Goal: Task Accomplishment & Management: Manage account settings

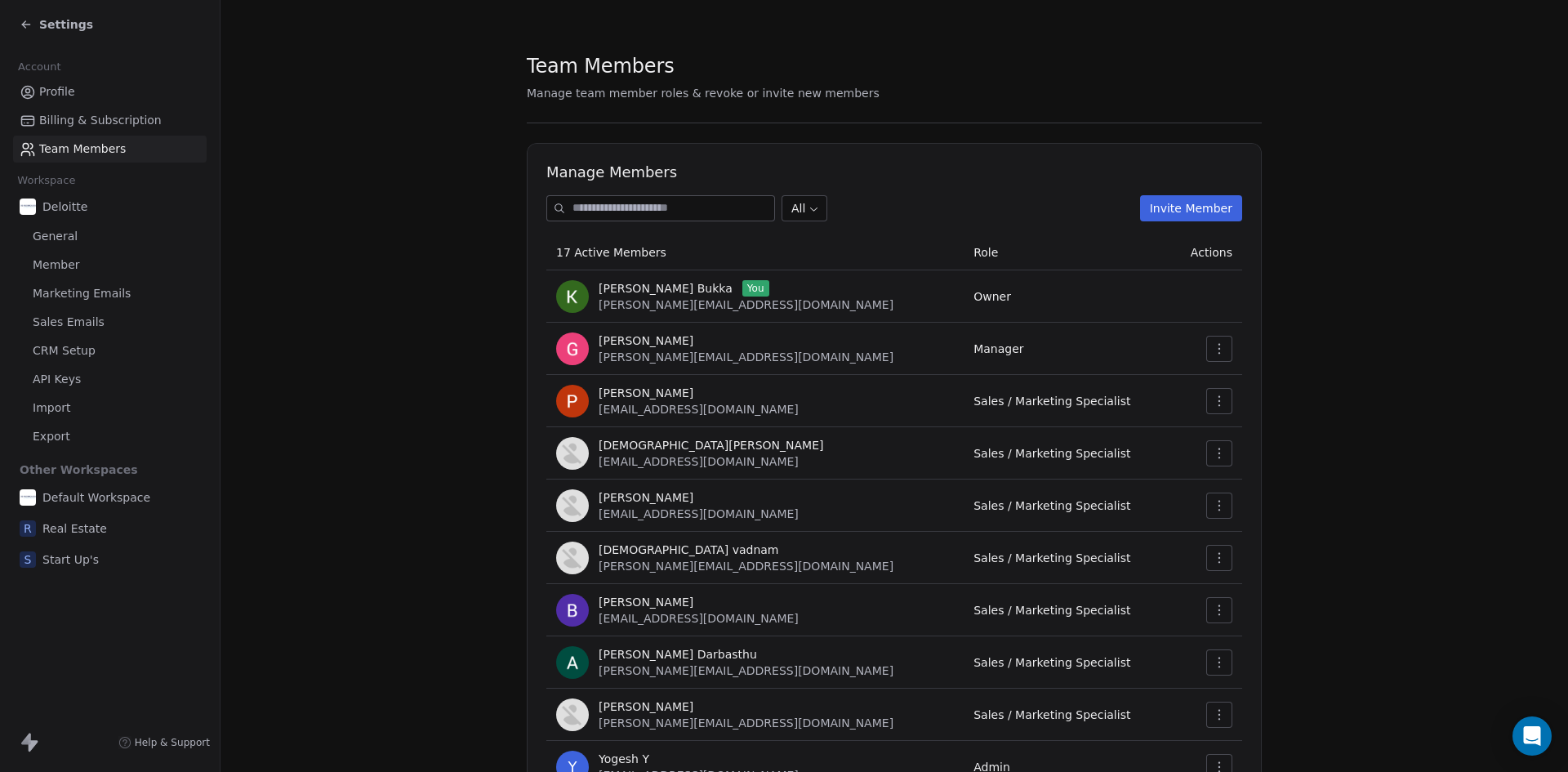
click at [28, 25] on icon at bounding box center [26, 25] width 8 height 0
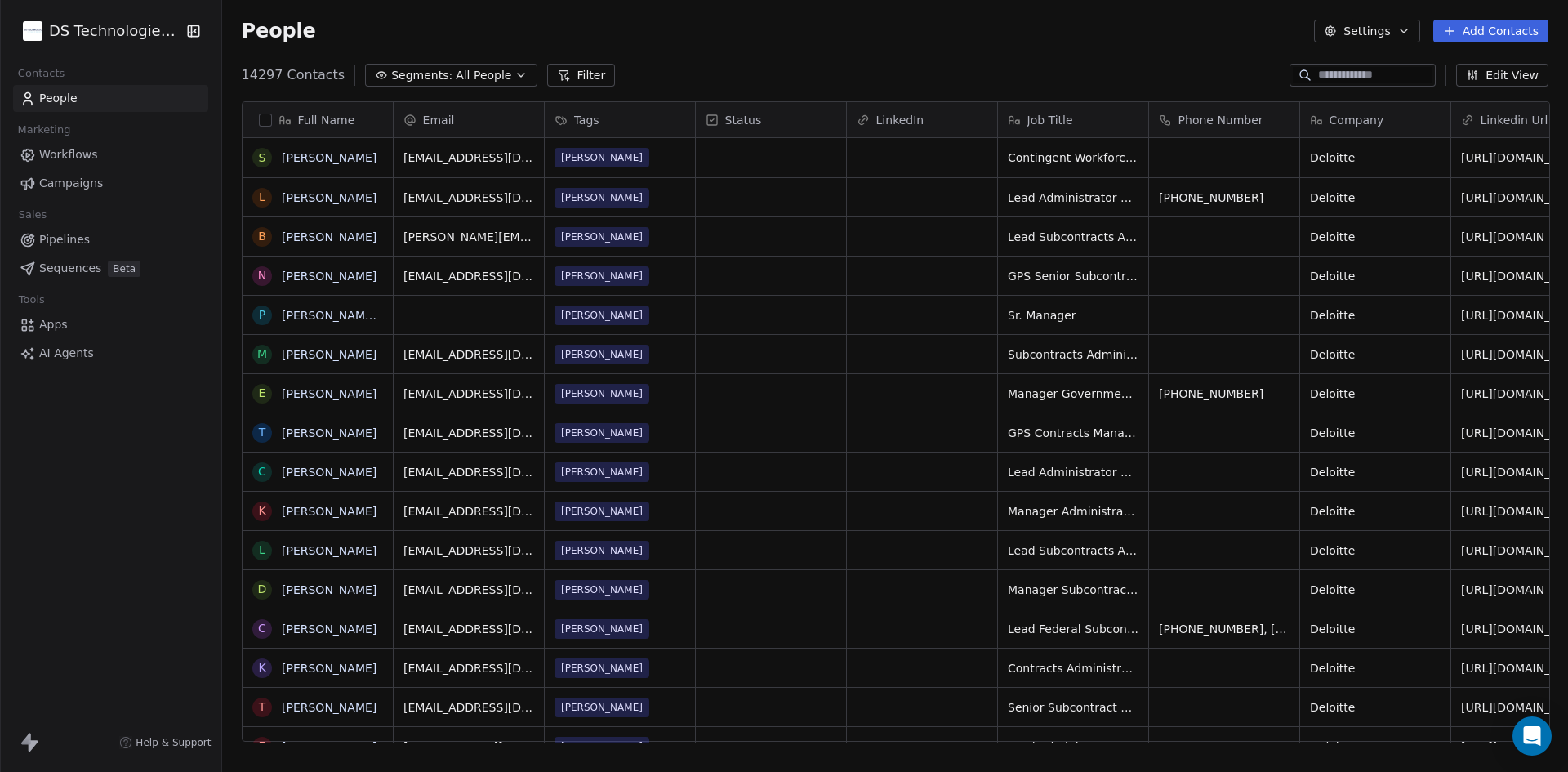
scroll to position [667, 1335]
click at [1509, 37] on button "Add Contacts" at bounding box center [1490, 31] width 115 height 23
click at [1466, 96] on span "Import from CSV" at bounding box center [1489, 93] width 95 height 17
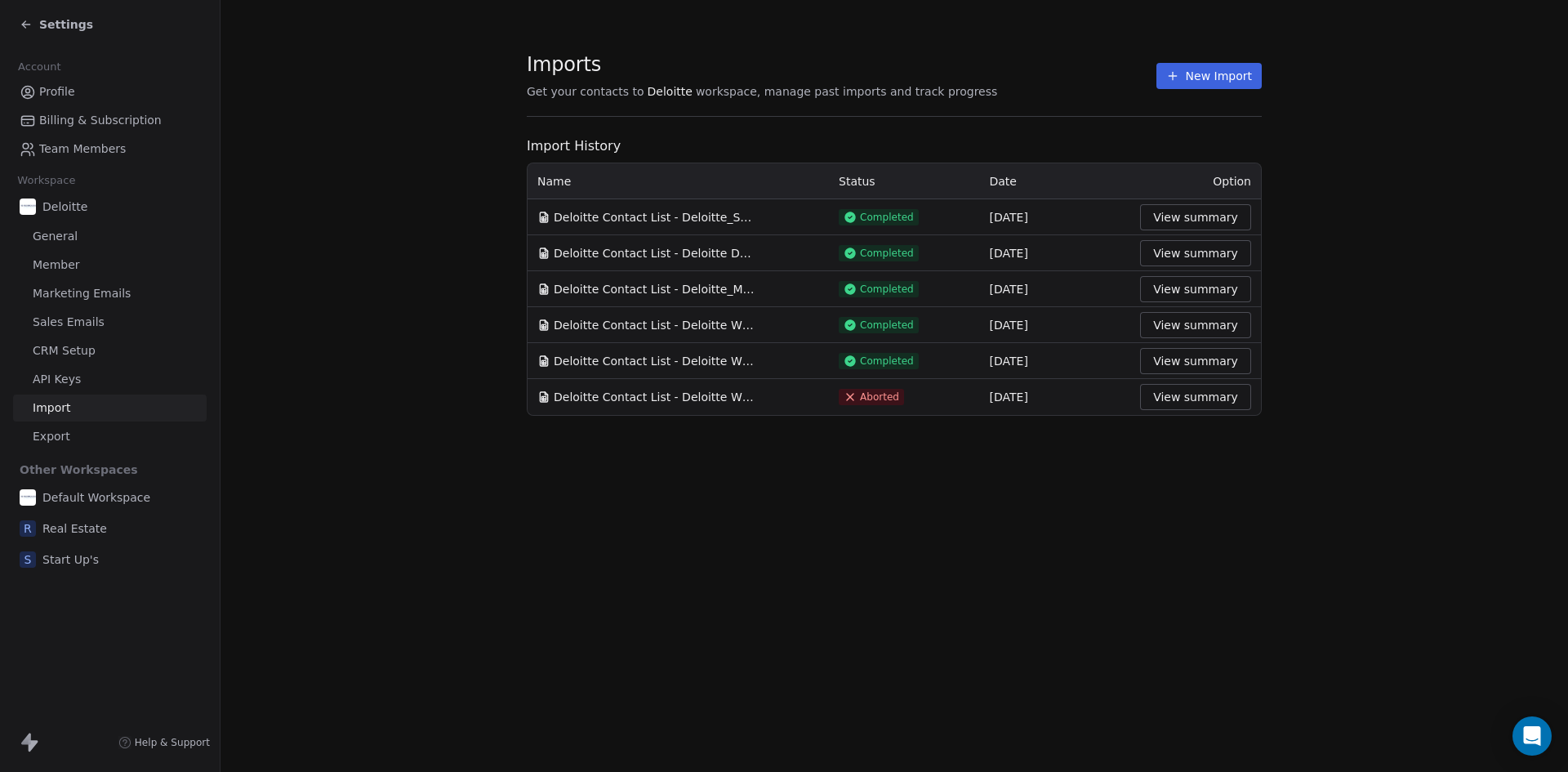
click at [1217, 80] on button "New Import" at bounding box center [1209, 76] width 105 height 26
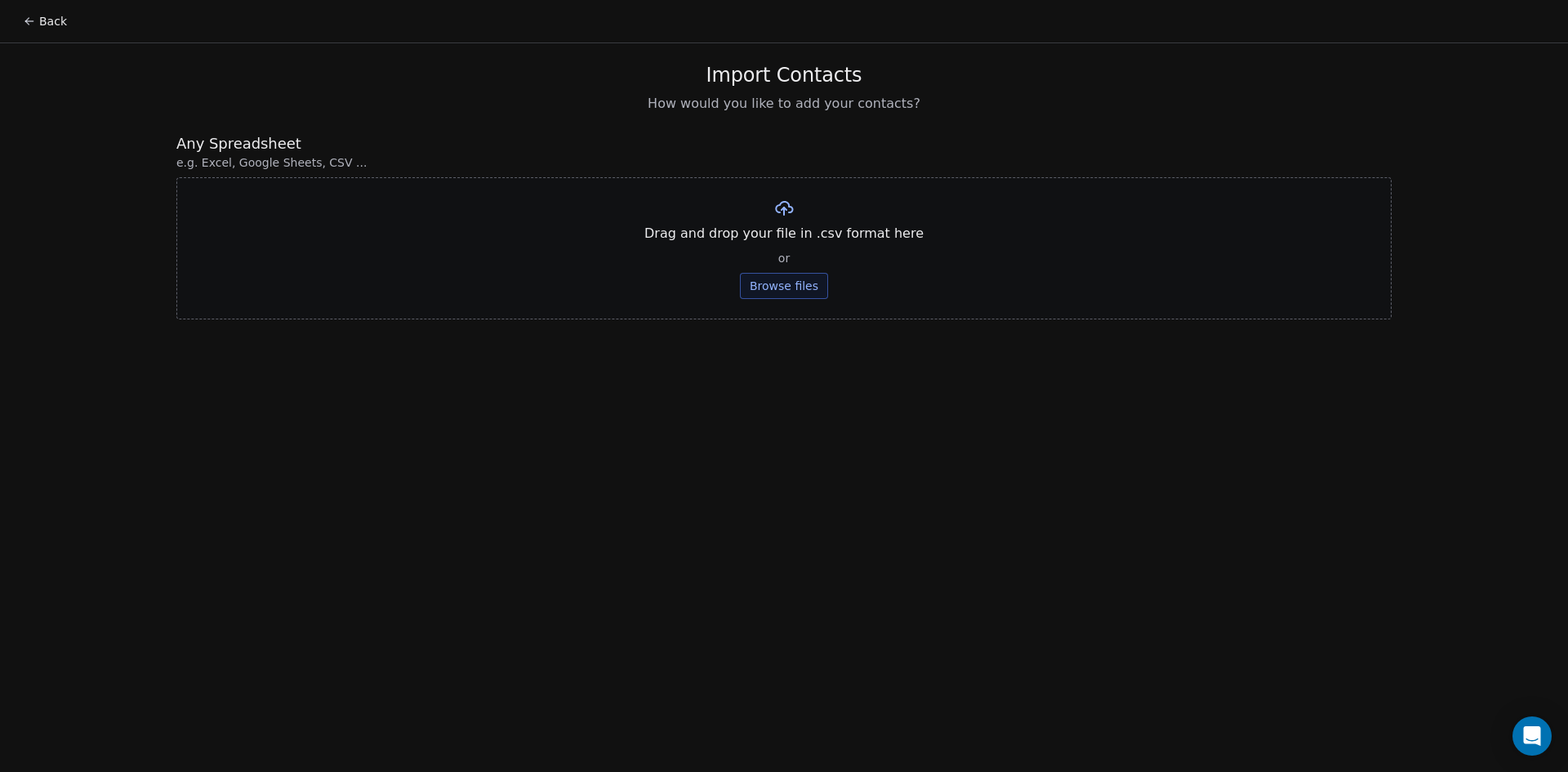
click at [778, 285] on button "Browse files" at bounding box center [784, 285] width 88 height 26
click at [779, 233] on button "Upload" at bounding box center [784, 239] width 59 height 26
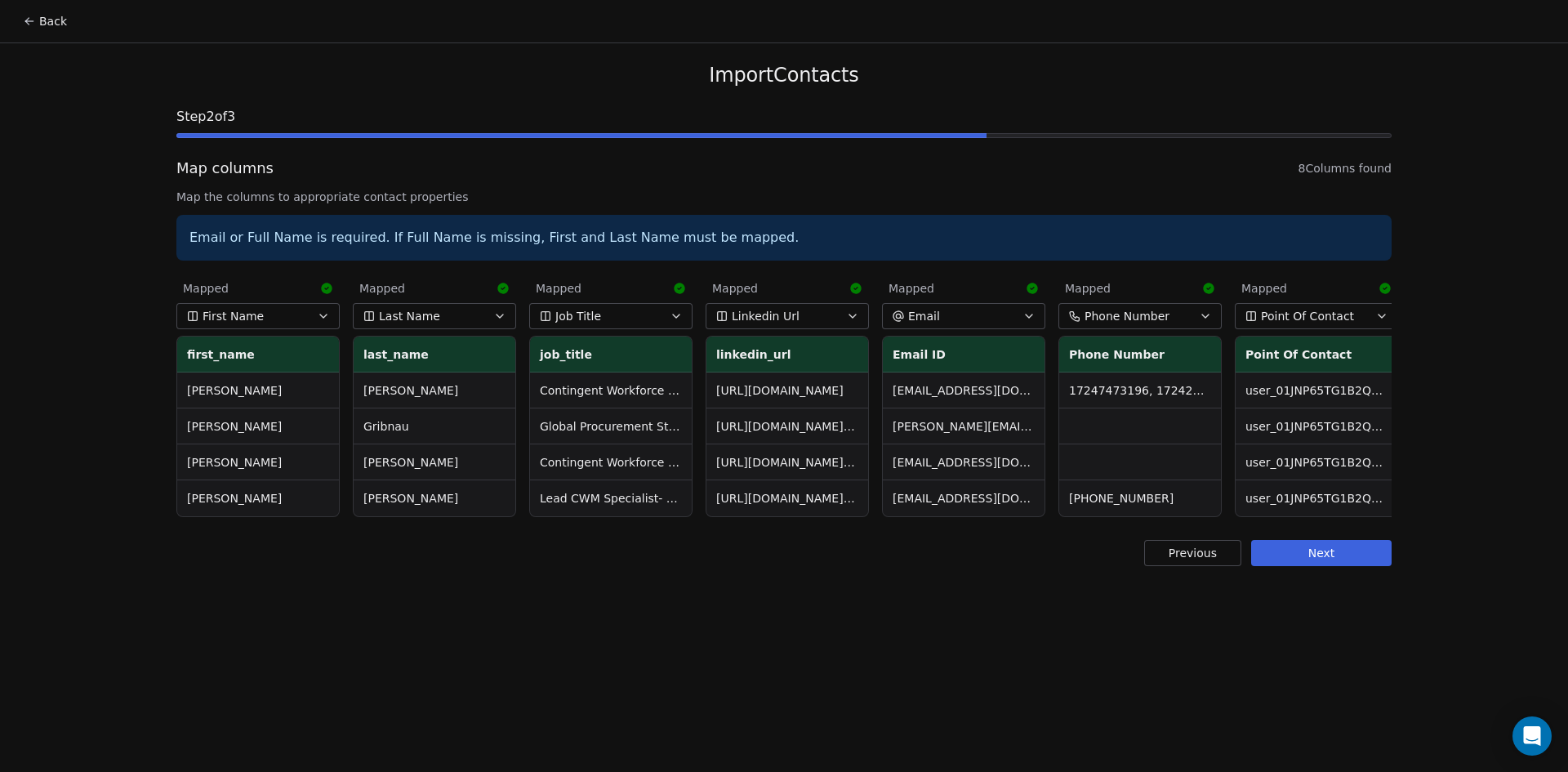
click at [1316, 556] on button "Next" at bounding box center [1321, 553] width 141 height 26
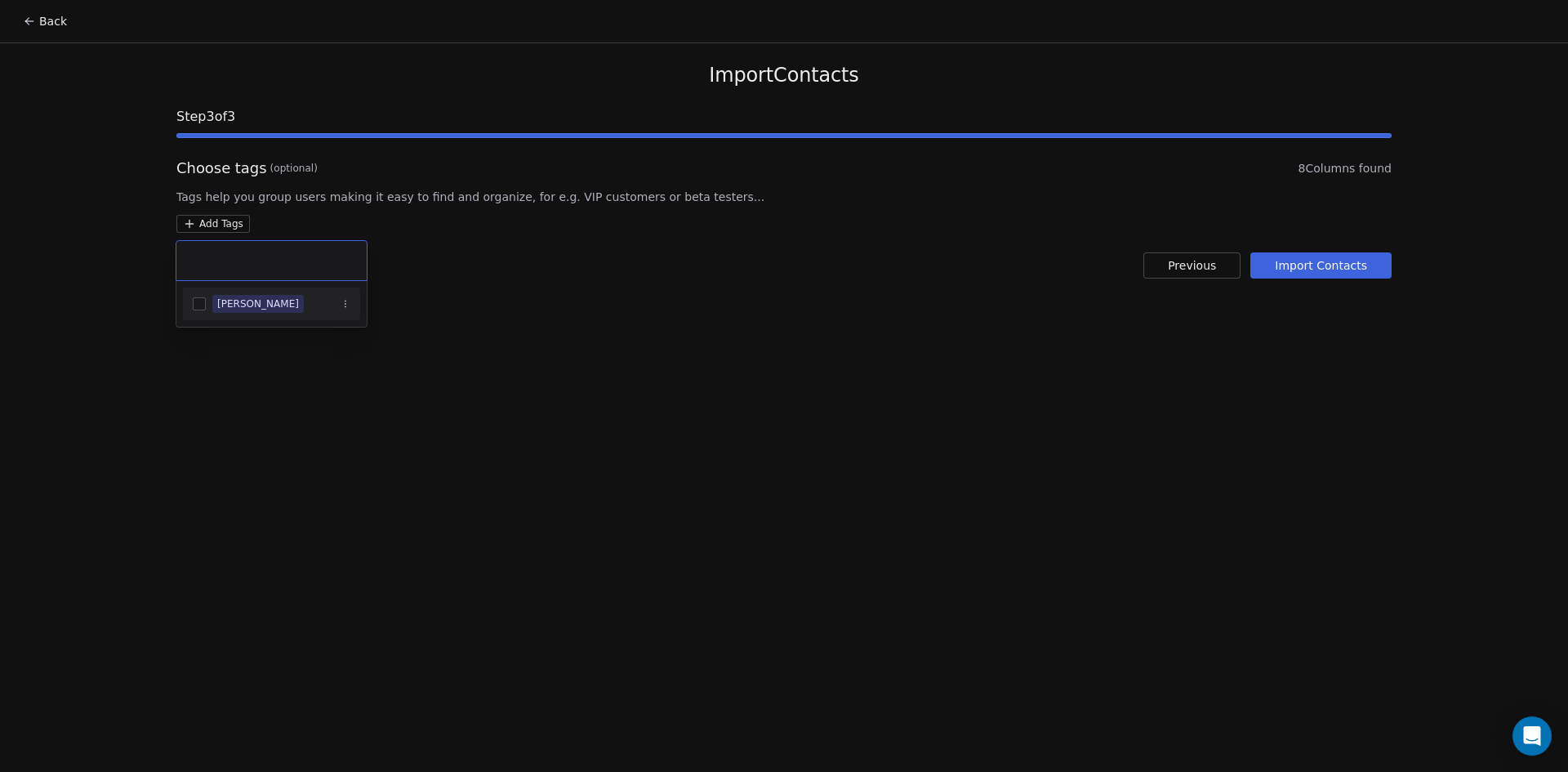
click at [191, 222] on html "Back Import Contacts Step 3 of 3 Choose tags (optional) 8 Columns found Tags he…" at bounding box center [784, 386] width 1568 height 772
click at [236, 302] on div "[PERSON_NAME]" at bounding box center [258, 303] width 81 height 14
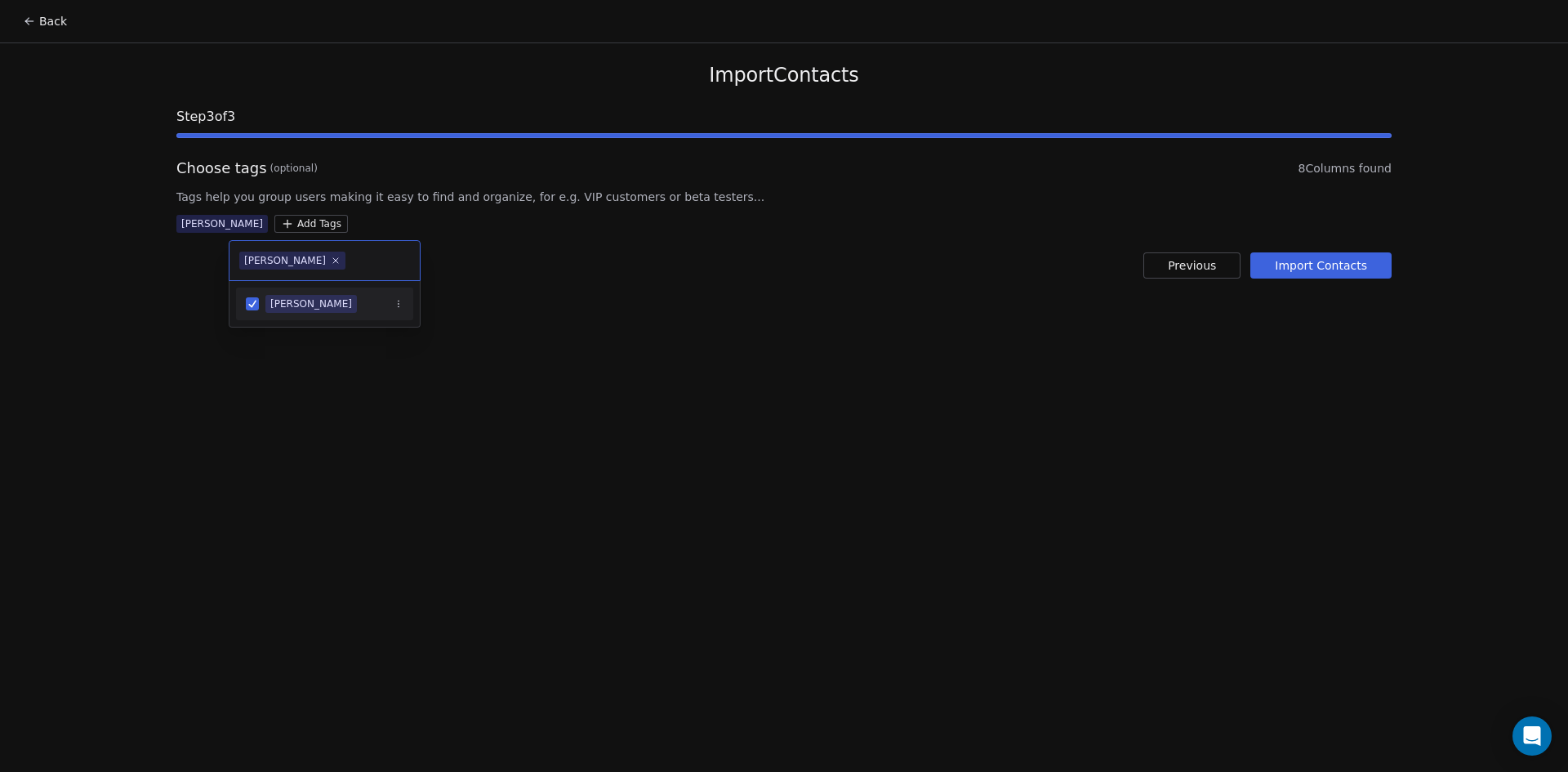
click at [1290, 264] on html "Back Import Contacts Step 3 of 3 Choose tags (optional) 8 Columns found Tags he…" at bounding box center [784, 386] width 1568 height 772
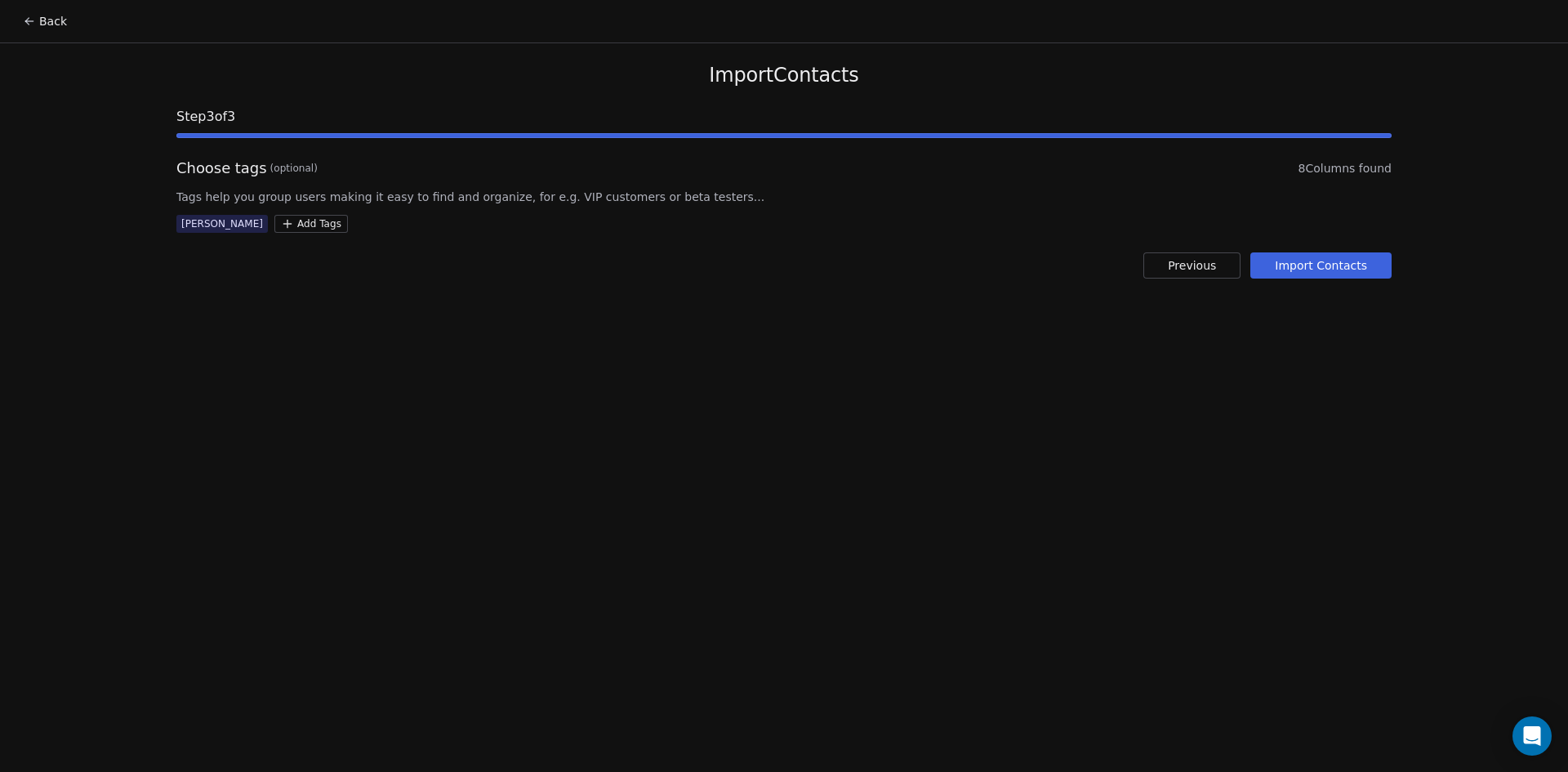
click at [1290, 264] on button "Import Contacts" at bounding box center [1320, 264] width 141 height 26
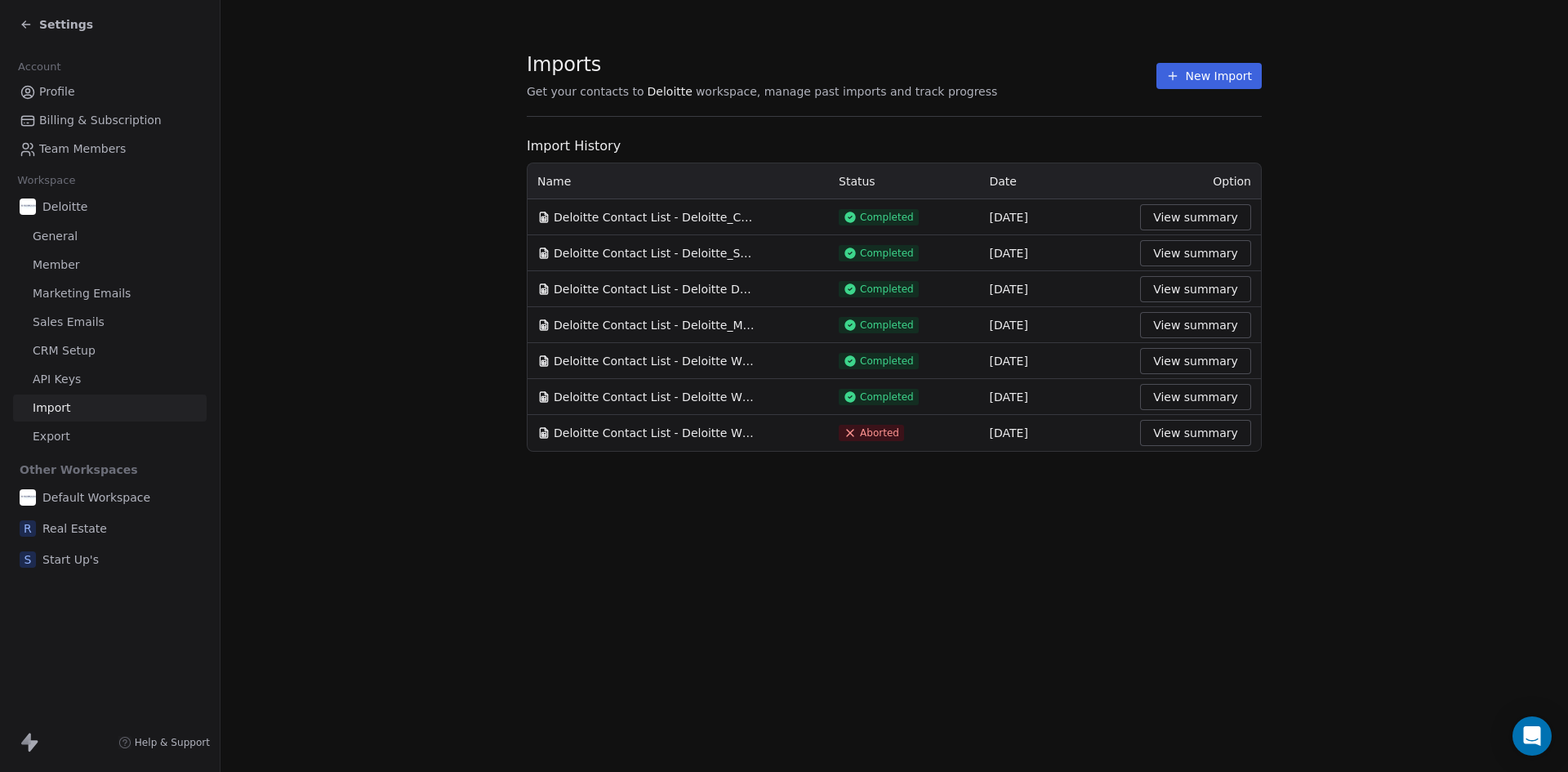
click at [24, 16] on div "Settings" at bounding box center [56, 24] width 74 height 16
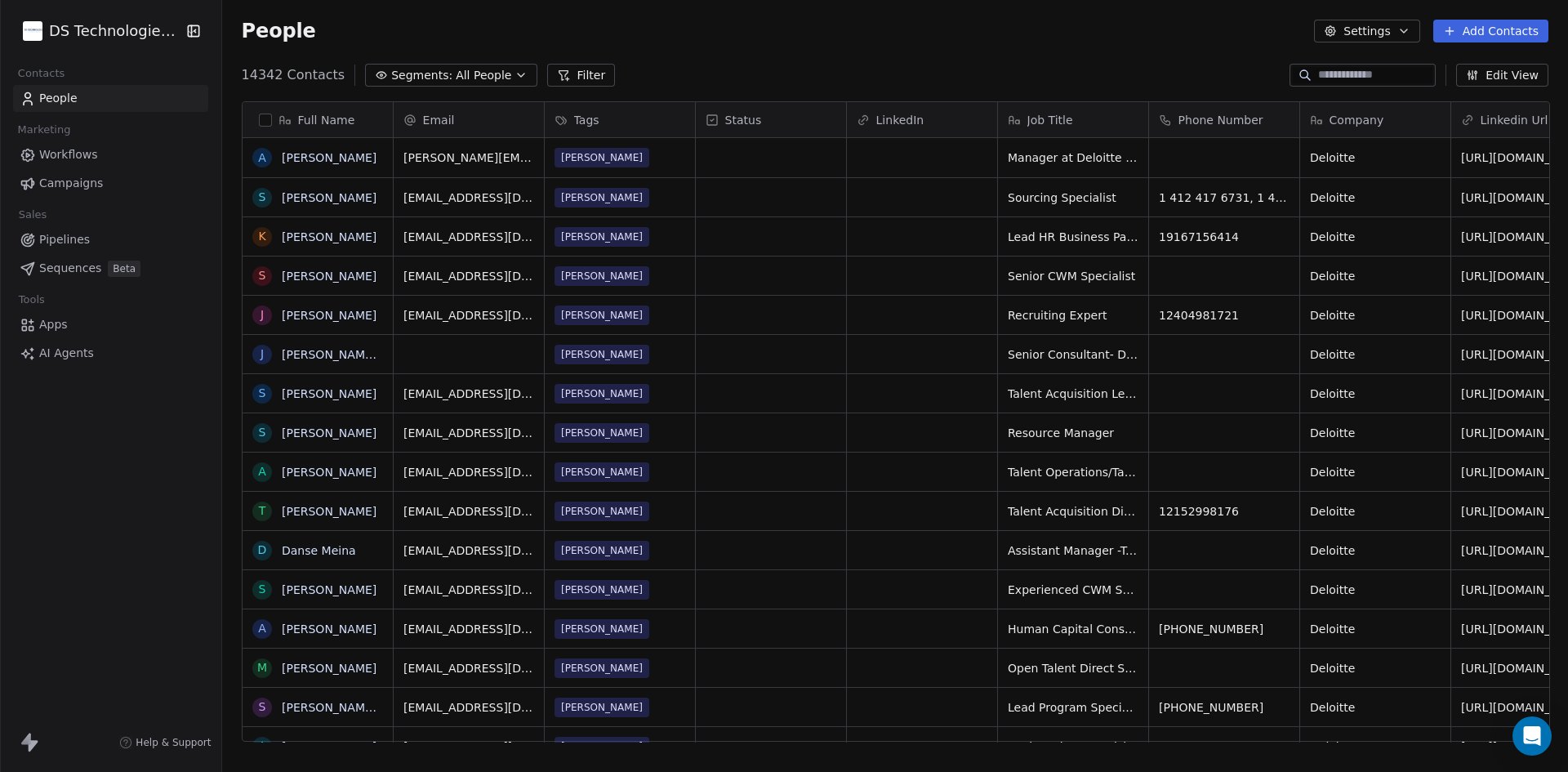
scroll to position [667, 1335]
click at [74, 24] on html "DS Technologies Inc Contacts People Marketing Workflows Campaigns Sales Pipelin…" at bounding box center [784, 386] width 1568 height 772
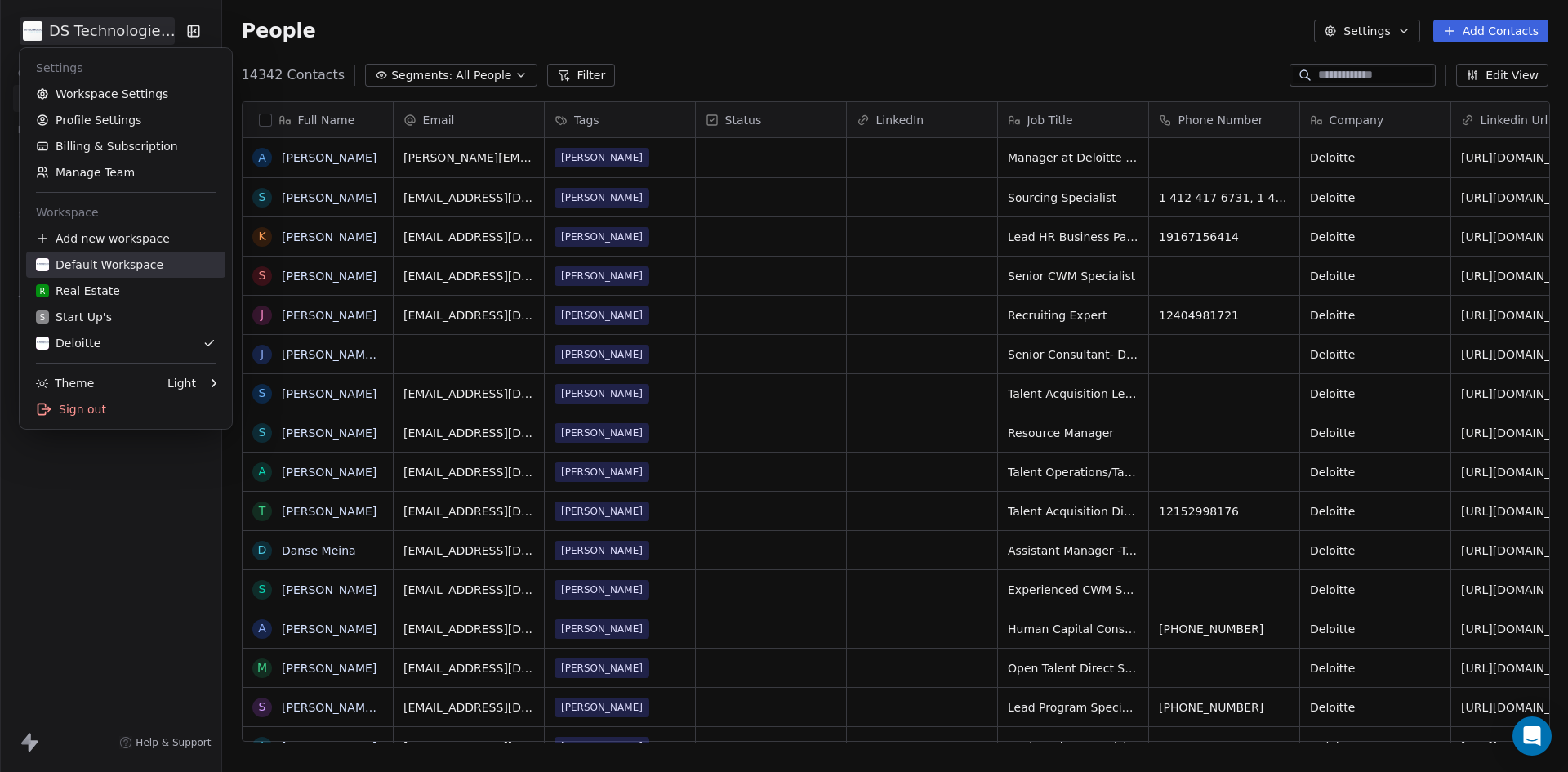
click at [109, 255] on link "Default Workspace" at bounding box center [125, 264] width 199 height 26
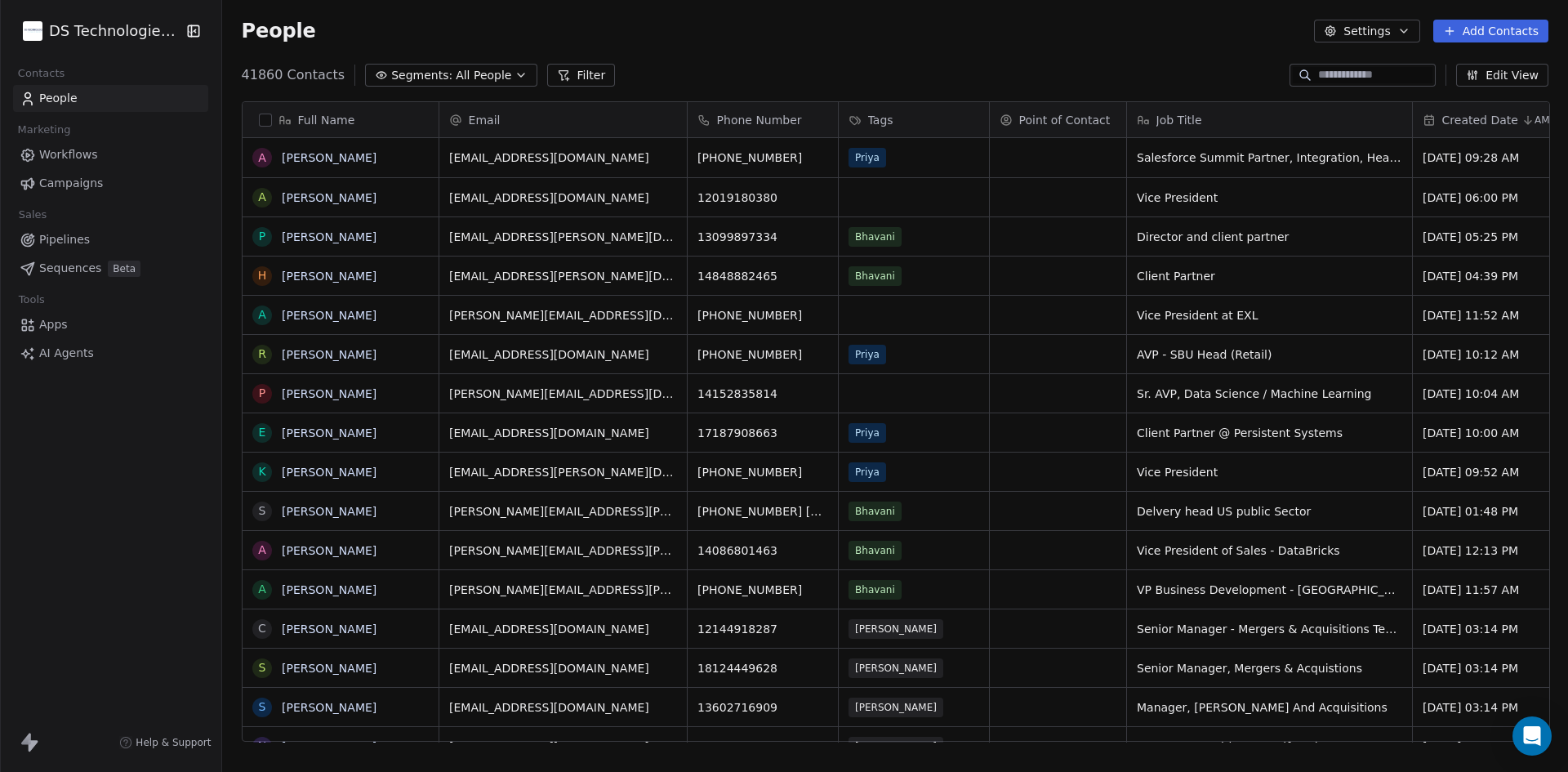
scroll to position [667, 1335]
click at [1509, 33] on button "Add Contacts" at bounding box center [1490, 31] width 115 height 23
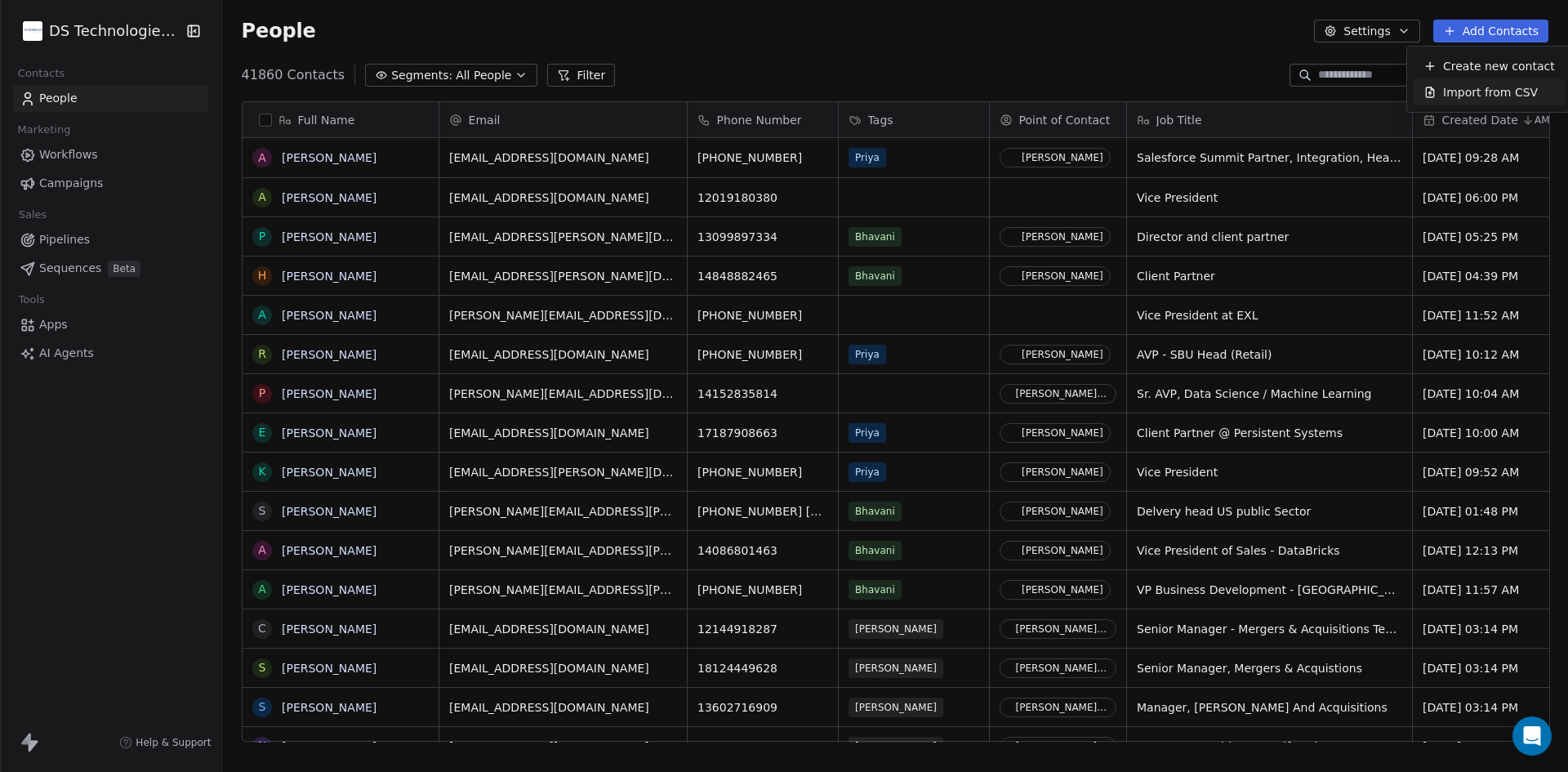
click at [1493, 93] on span "Import from CSV" at bounding box center [1489, 93] width 95 height 17
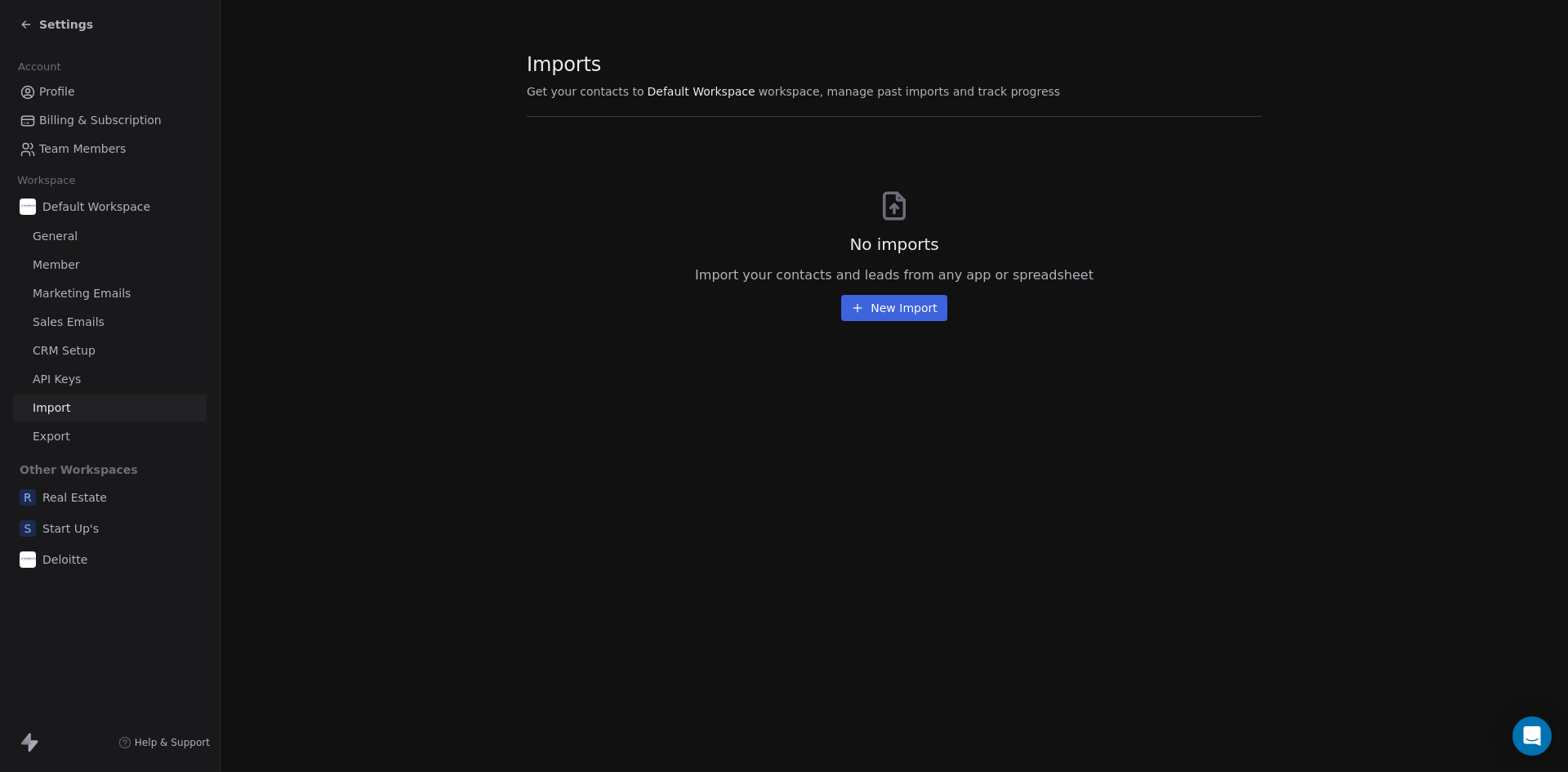
click at [905, 313] on button "New Import" at bounding box center [894, 307] width 105 height 26
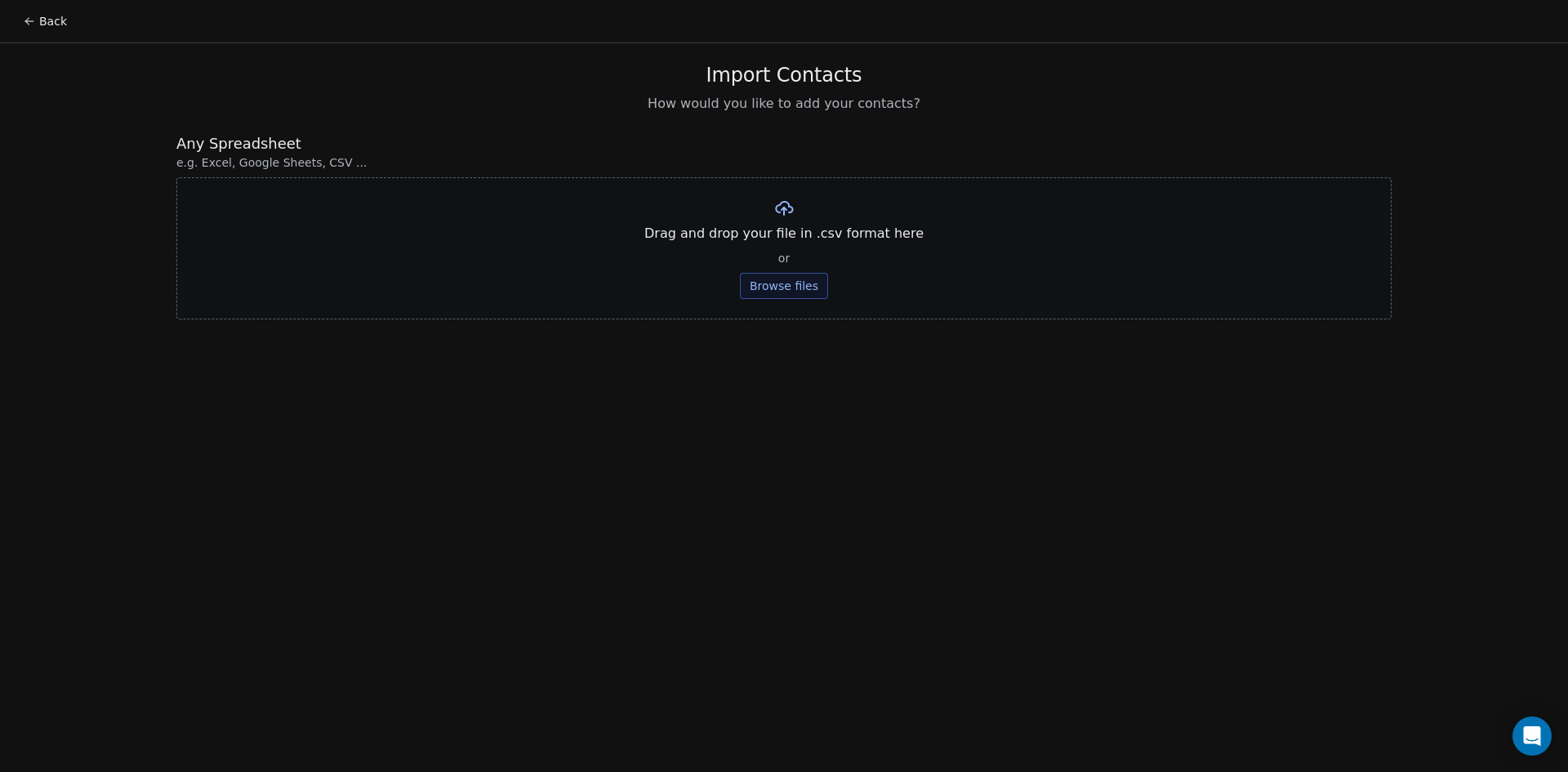
click at [780, 274] on button "Browse files" at bounding box center [784, 285] width 88 height 26
click at [792, 240] on button "Upload" at bounding box center [784, 239] width 59 height 26
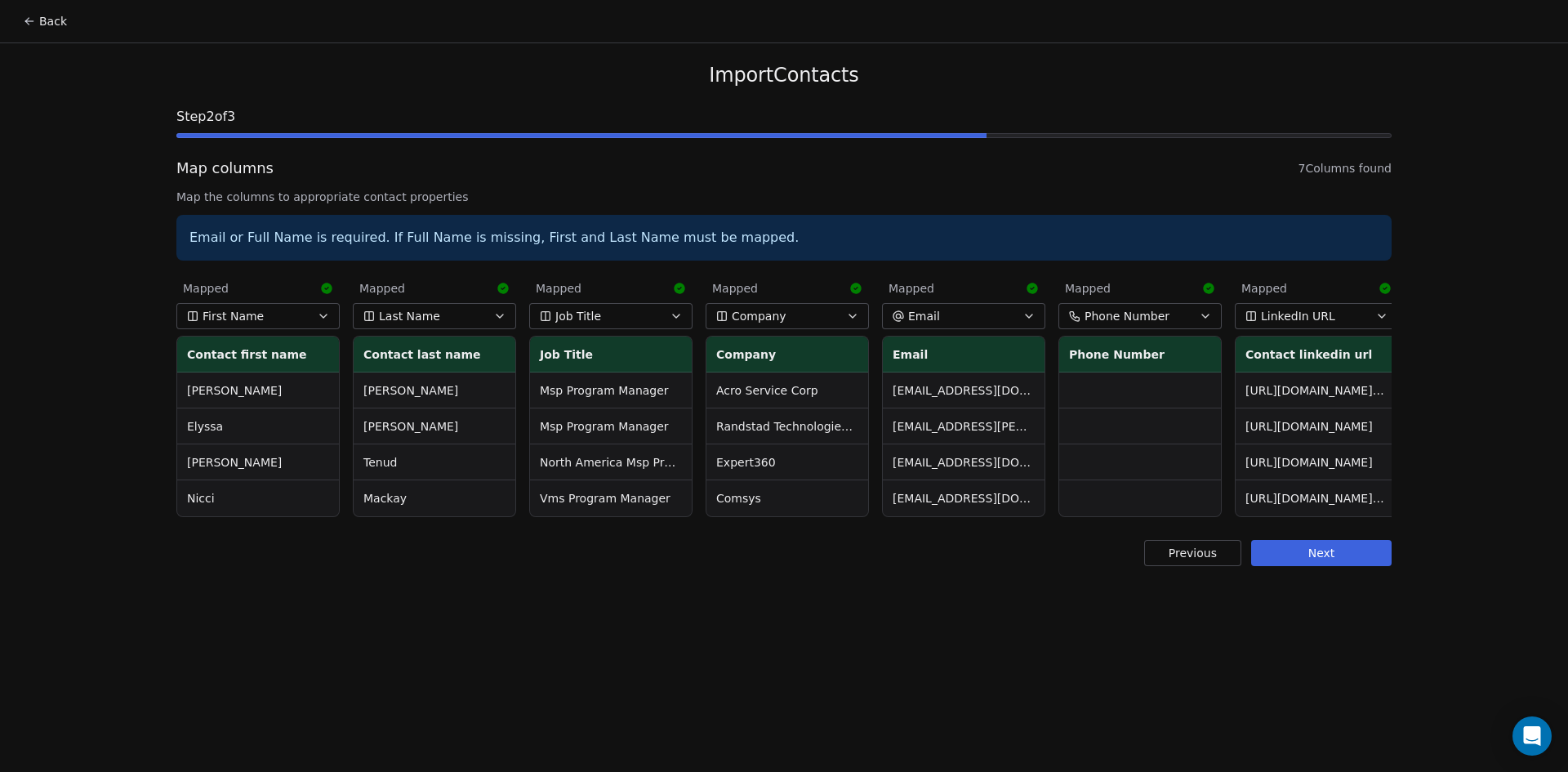
scroll to position [0, 7]
click at [1323, 562] on button "Next" at bounding box center [1321, 553] width 141 height 26
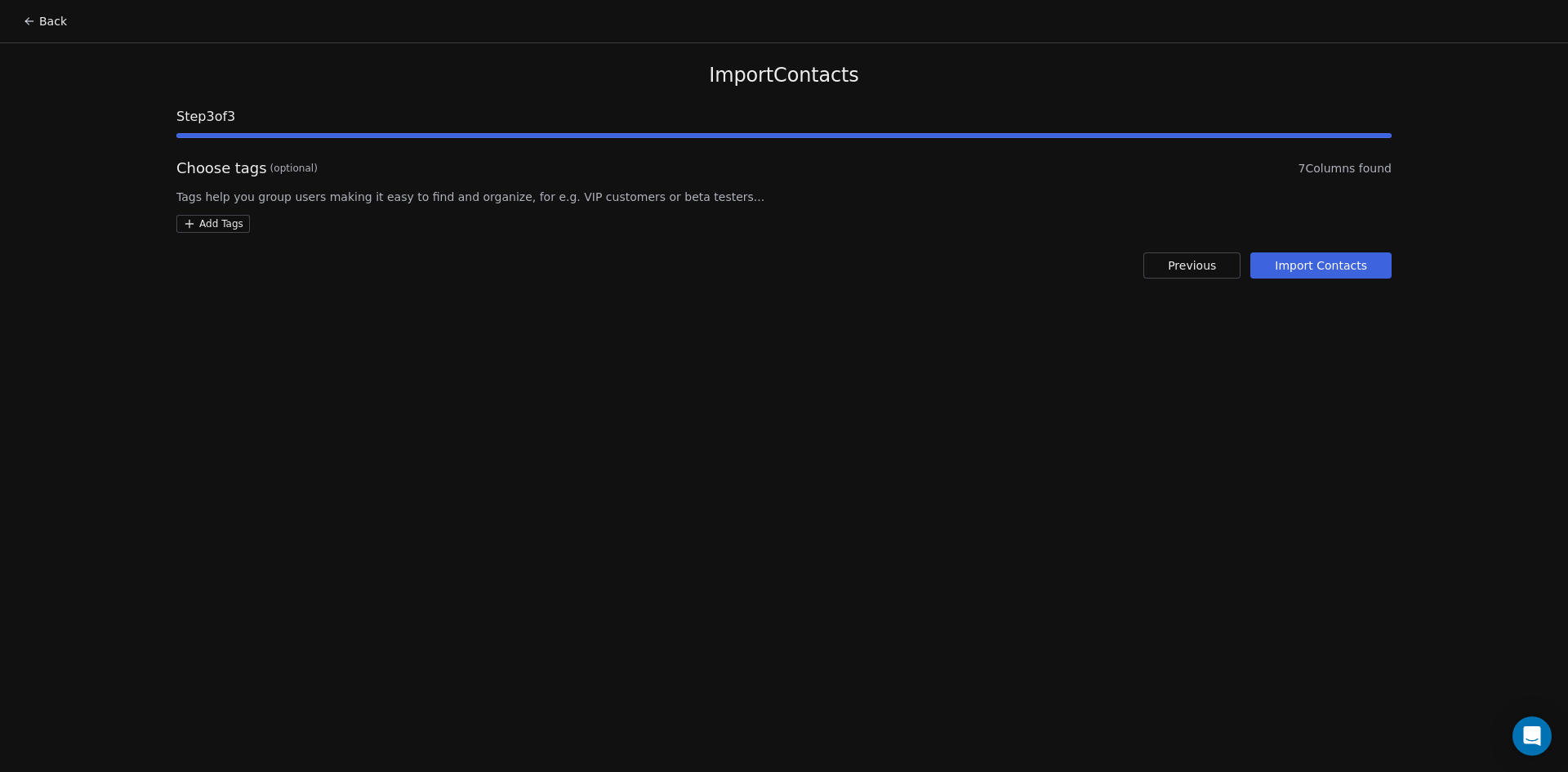
click at [1340, 268] on button "Import Contacts" at bounding box center [1320, 264] width 141 height 26
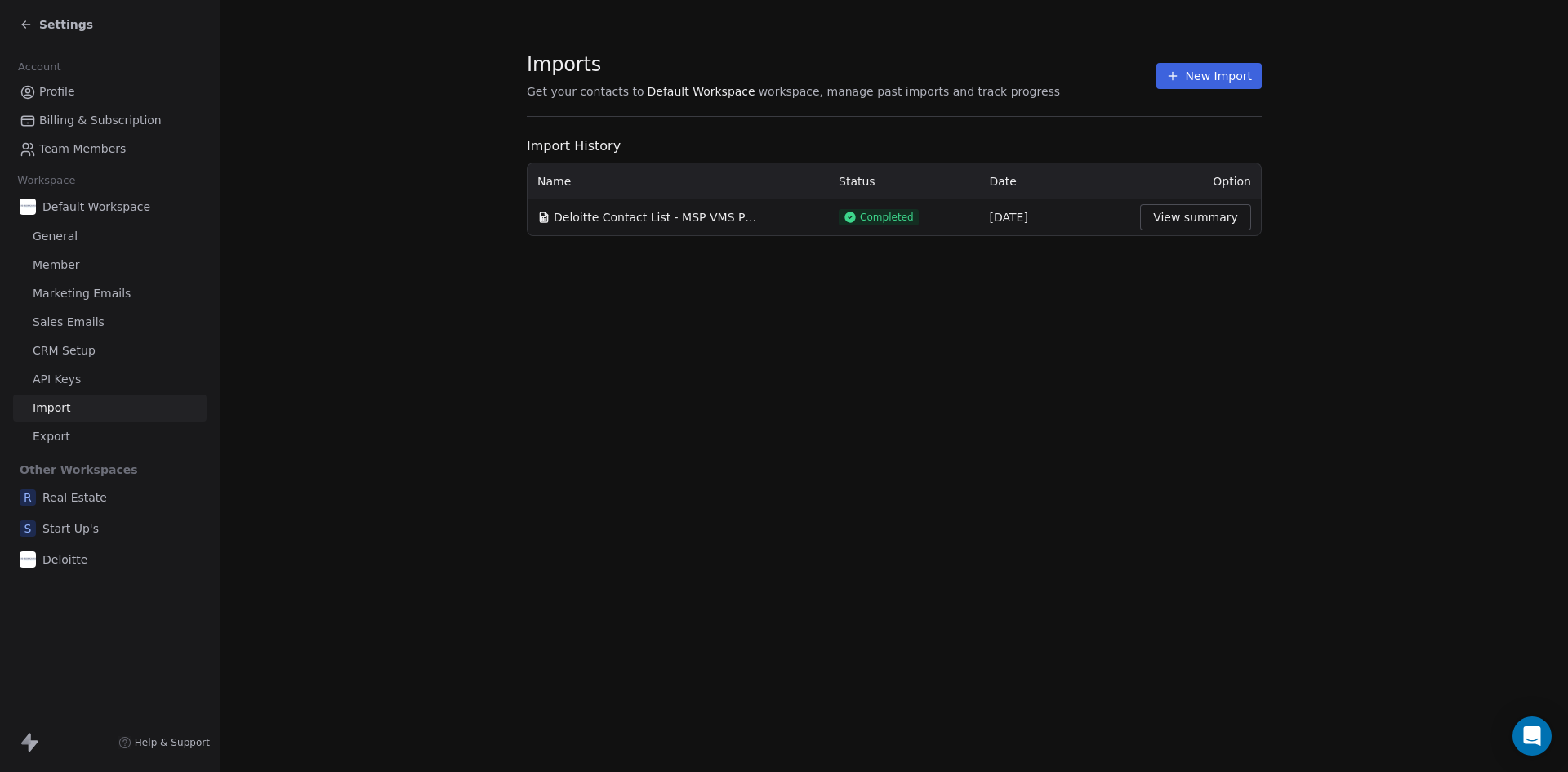
click at [1210, 75] on button "New Import" at bounding box center [1209, 76] width 105 height 26
click at [1193, 75] on button "New Import" at bounding box center [1209, 76] width 105 height 26
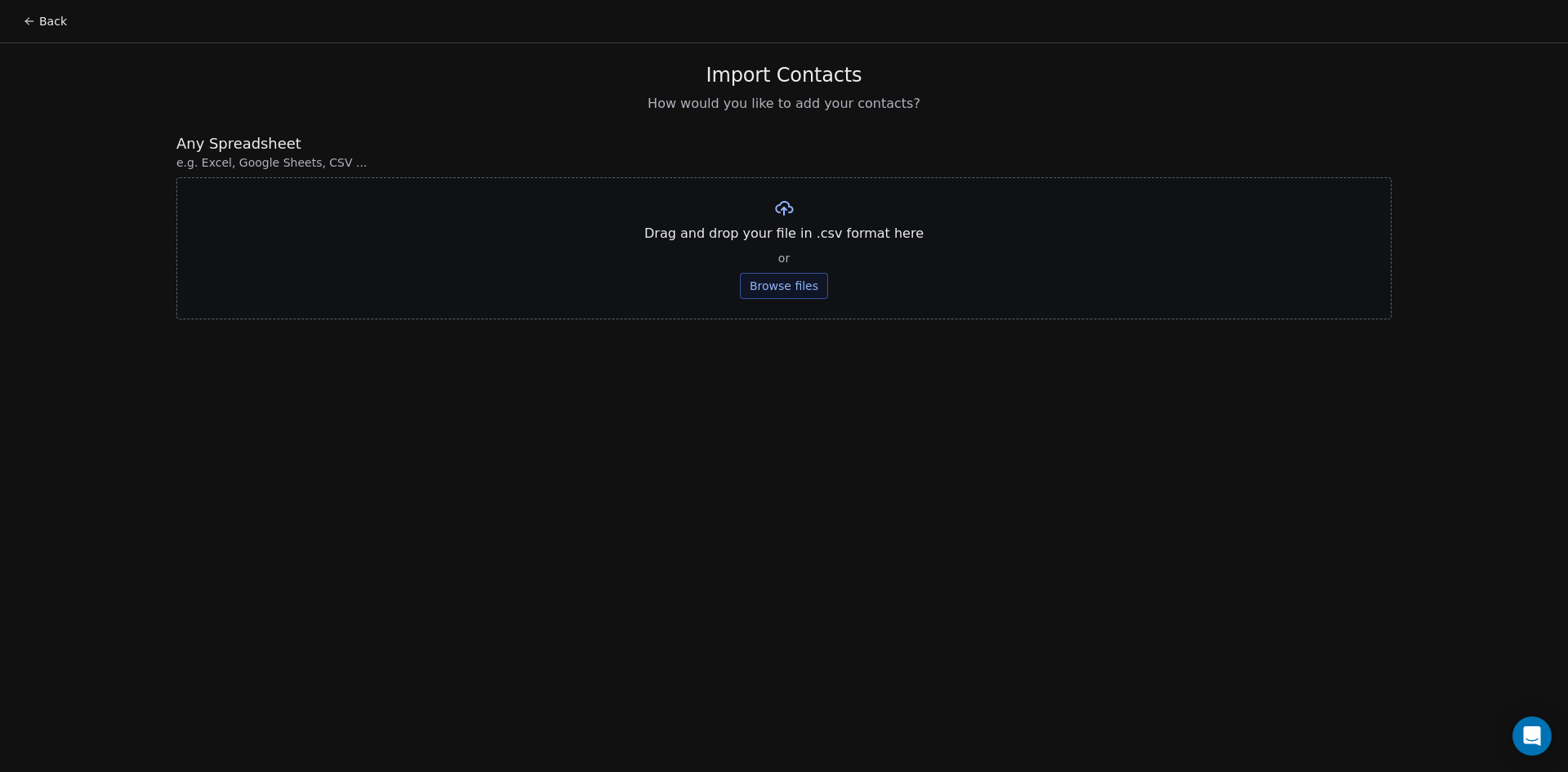
click at [767, 293] on button "Browse files" at bounding box center [784, 285] width 88 height 26
click at [788, 249] on button "Upload" at bounding box center [784, 239] width 59 height 26
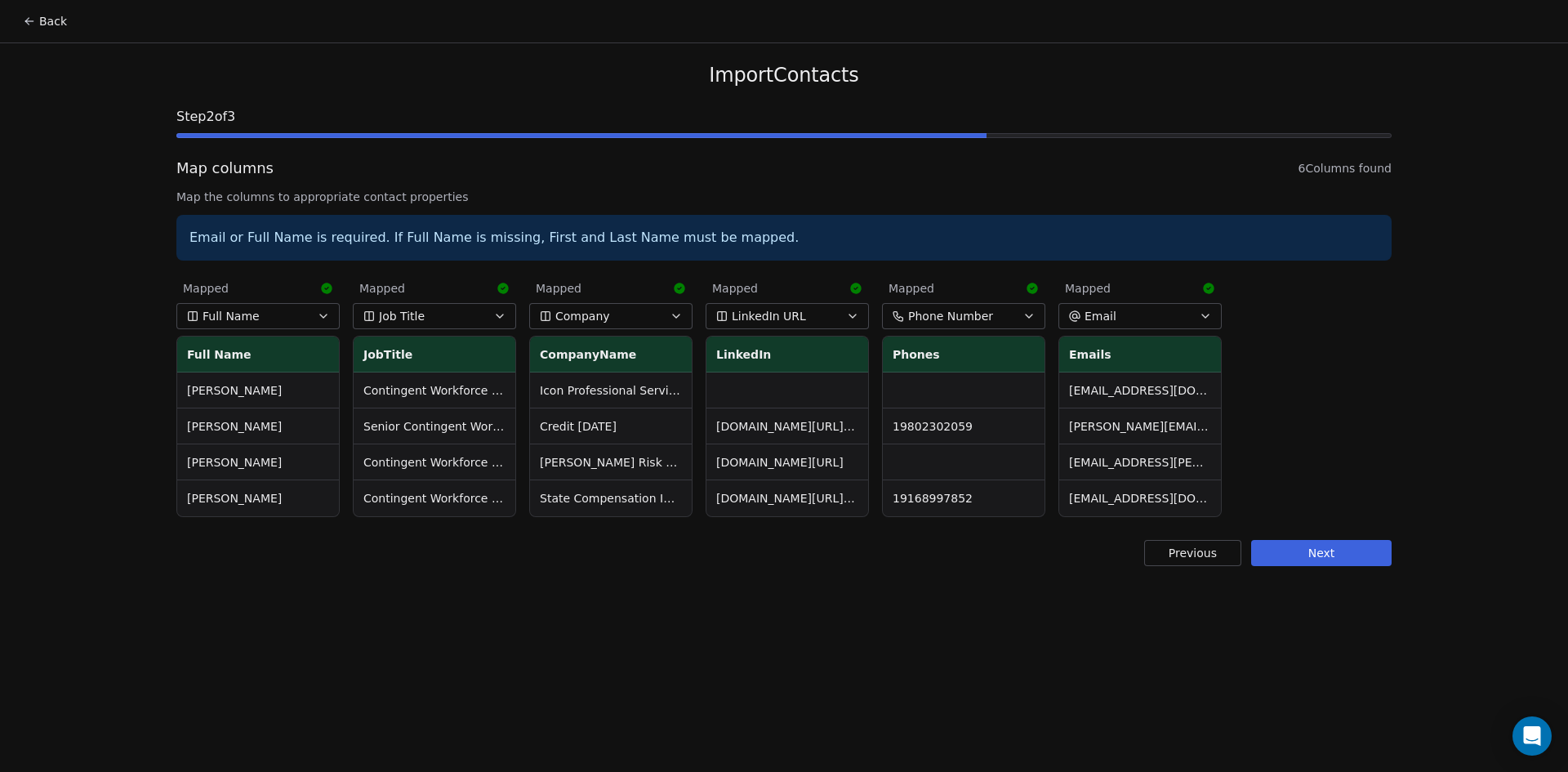
click at [1333, 551] on button "Next" at bounding box center [1321, 553] width 141 height 26
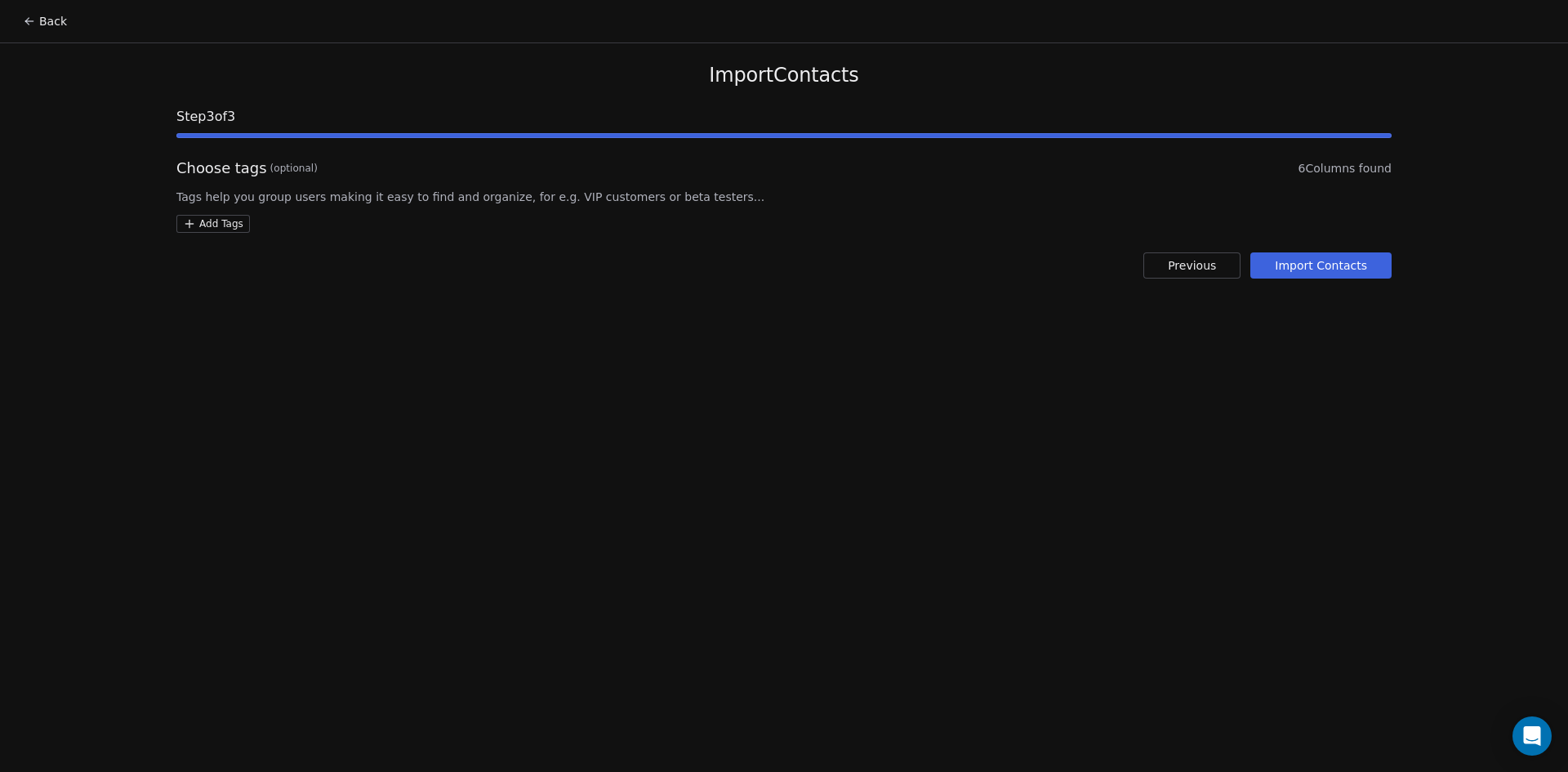
click at [1337, 256] on button "Import Contacts" at bounding box center [1320, 264] width 141 height 26
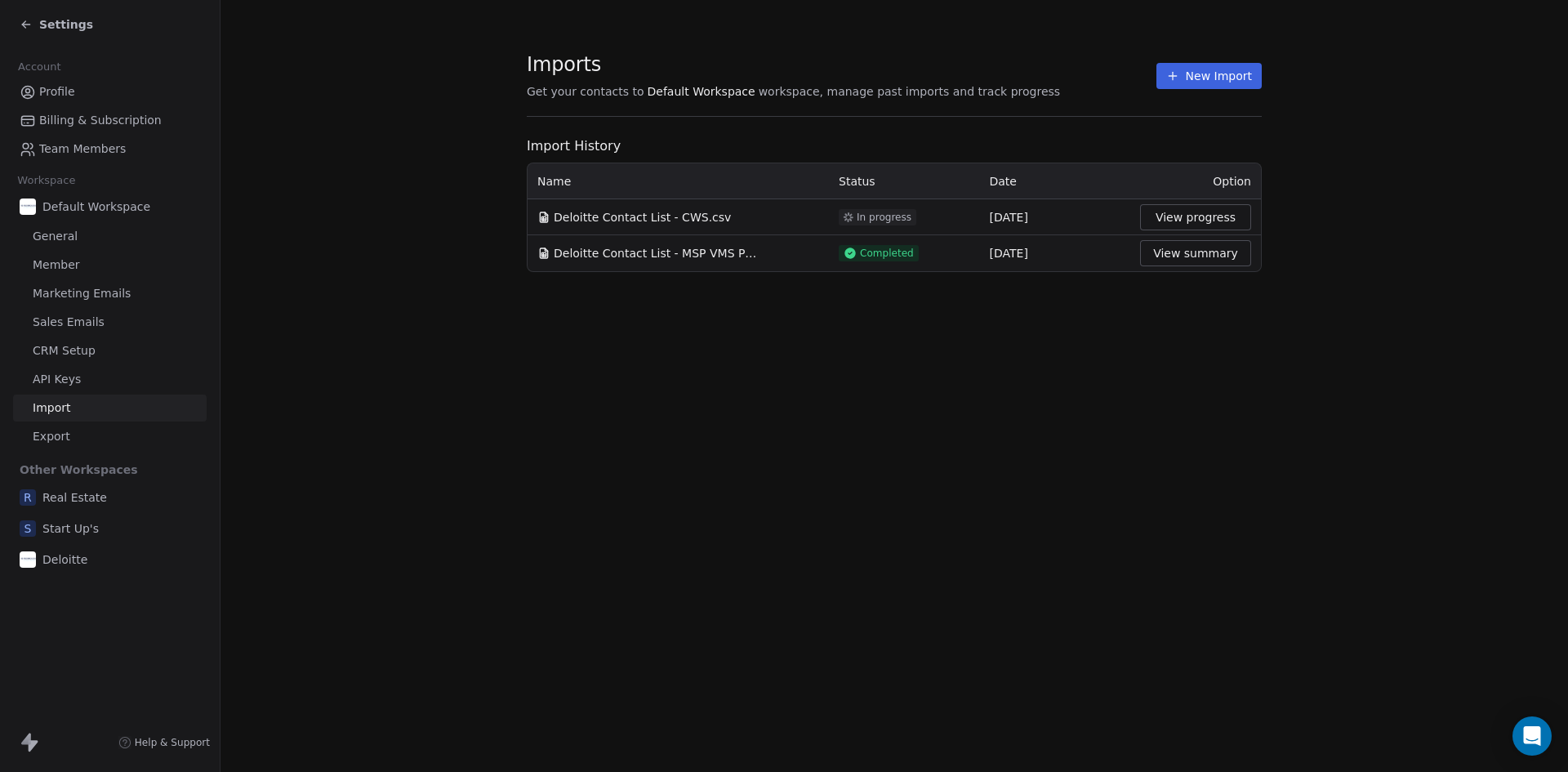
click at [29, 18] on icon at bounding box center [26, 25] width 13 height 13
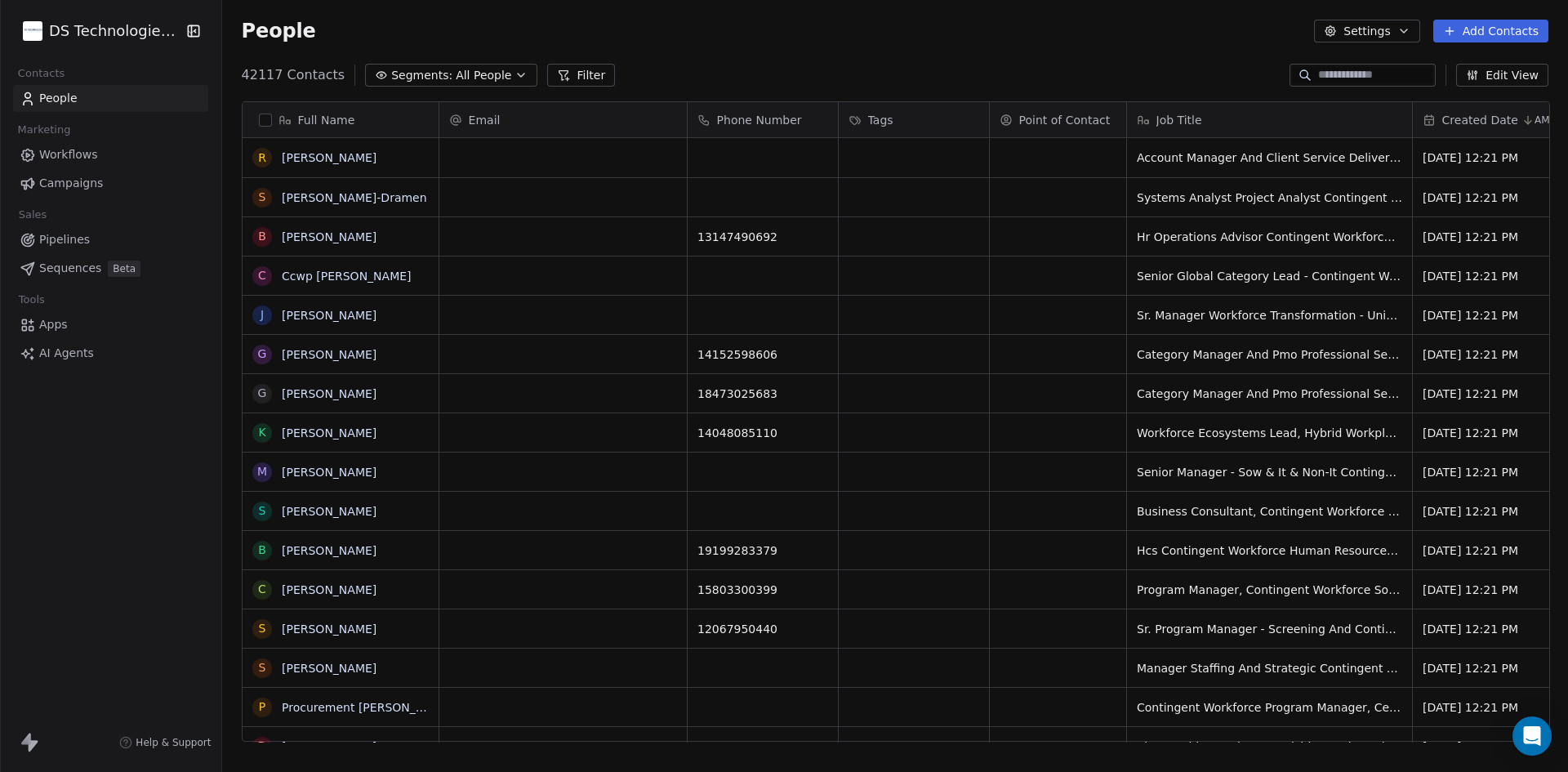
scroll to position [667, 1335]
click at [89, 27] on html "DS Technologies Inc Contacts People Marketing Workflows Campaigns Sales Pipelin…" at bounding box center [784, 386] width 1568 height 772
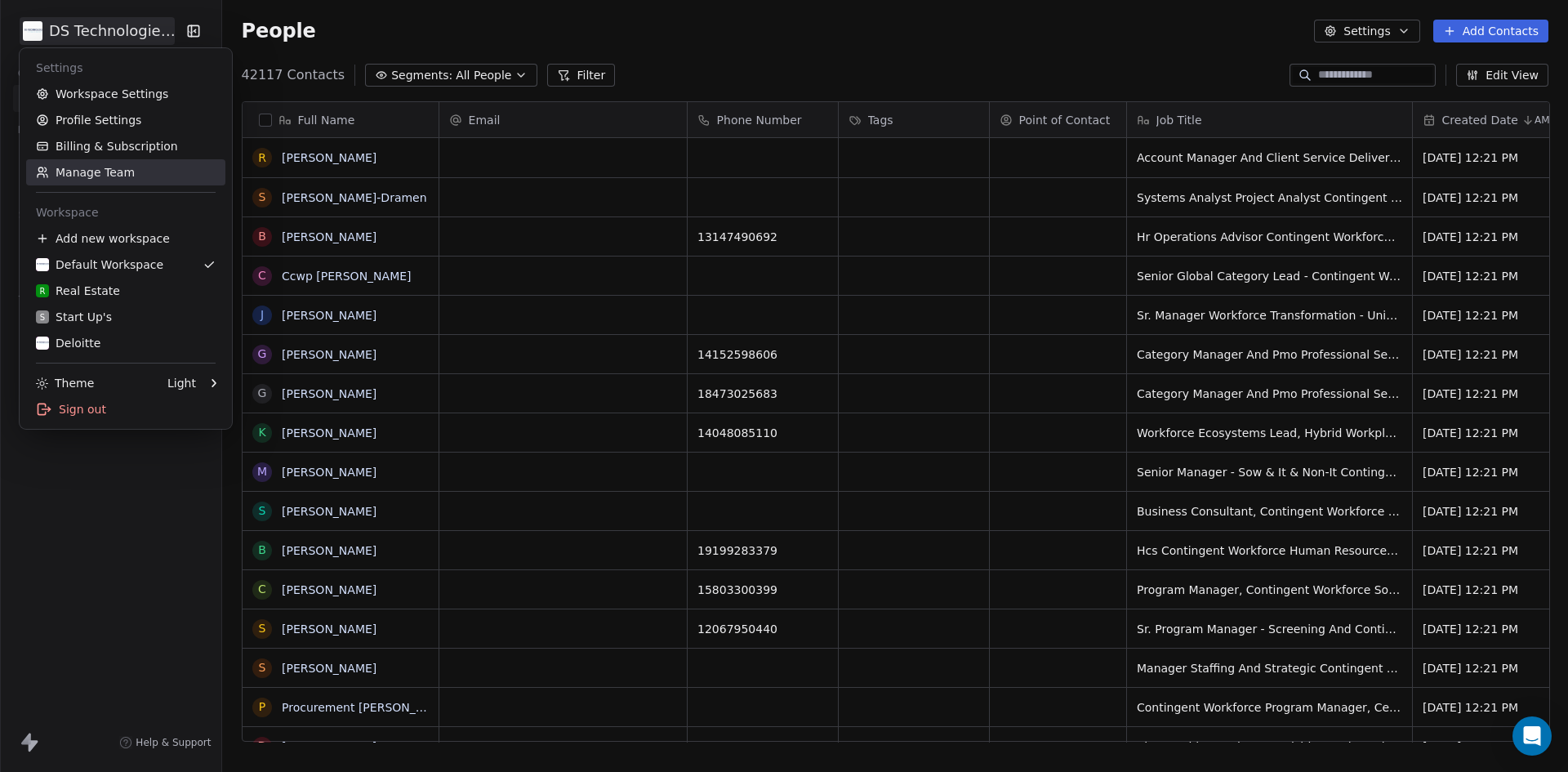
click at [97, 172] on link "Manage Team" at bounding box center [125, 171] width 199 height 26
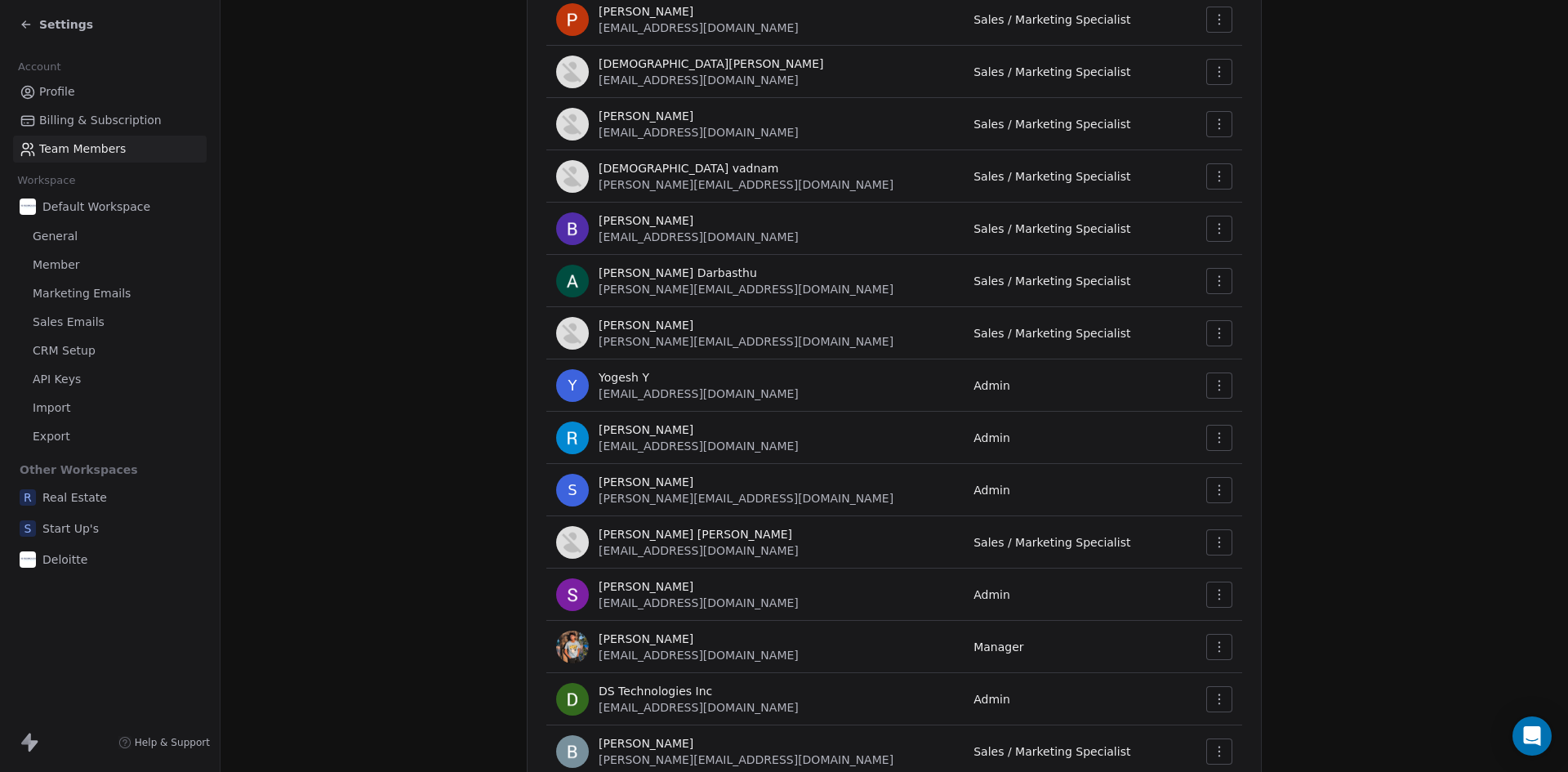
scroll to position [459, 0]
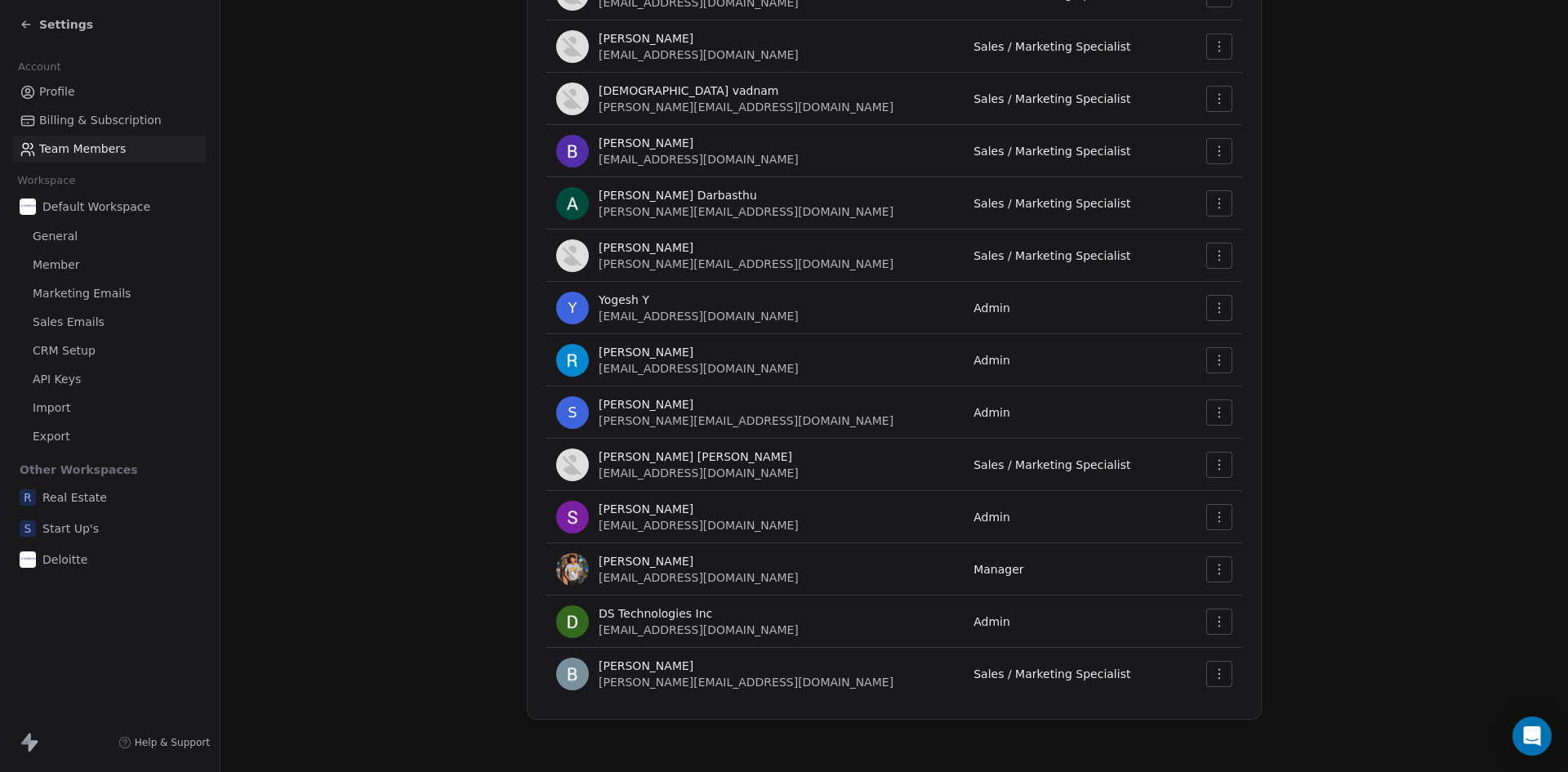
click at [1206, 557] on button "button" at bounding box center [1218, 569] width 26 height 26
click at [1260, 631] on div "Remove Member" at bounding box center [1265, 630] width 117 height 26
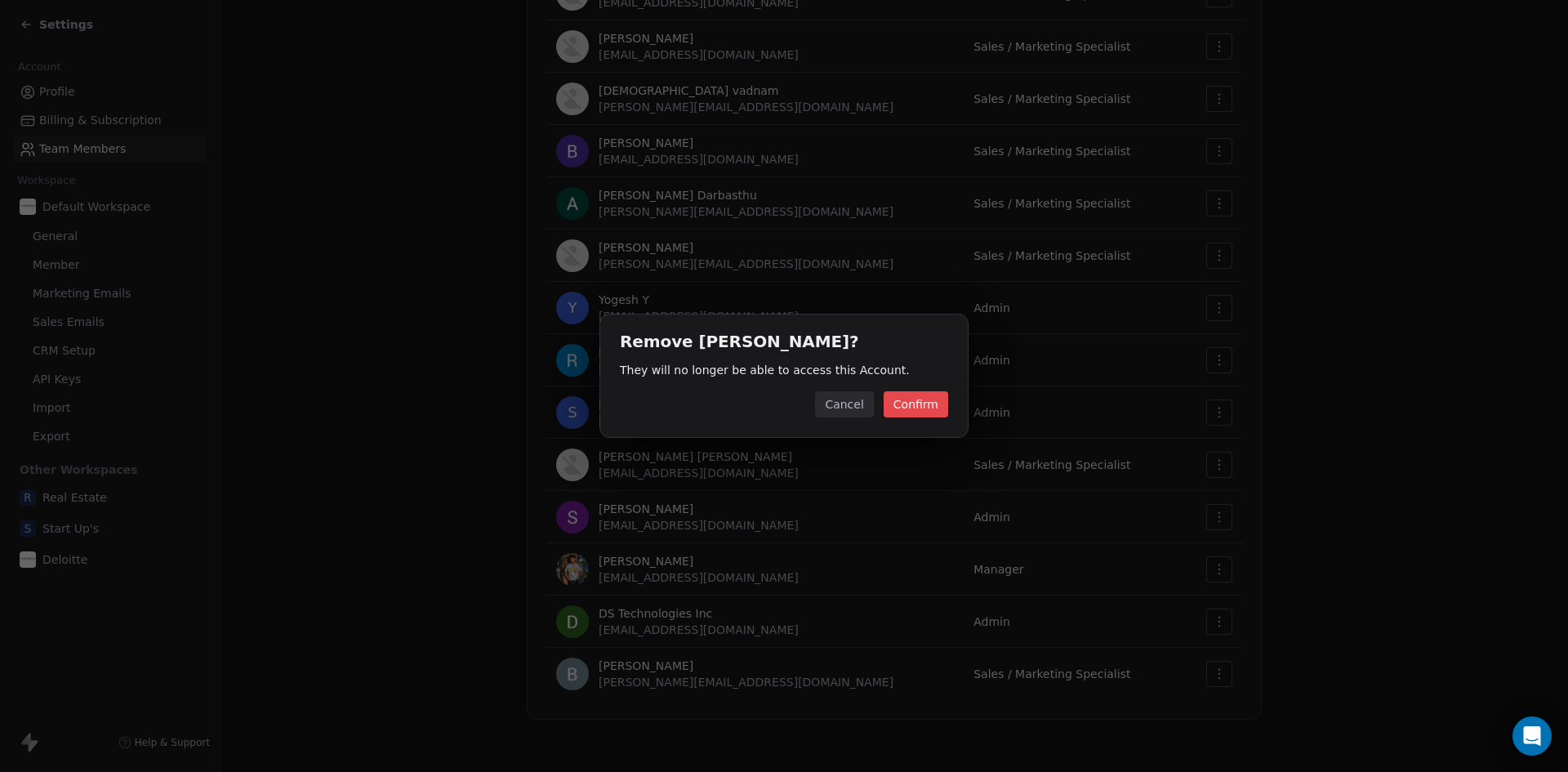
click at [919, 398] on button "Confirm" at bounding box center [915, 403] width 64 height 26
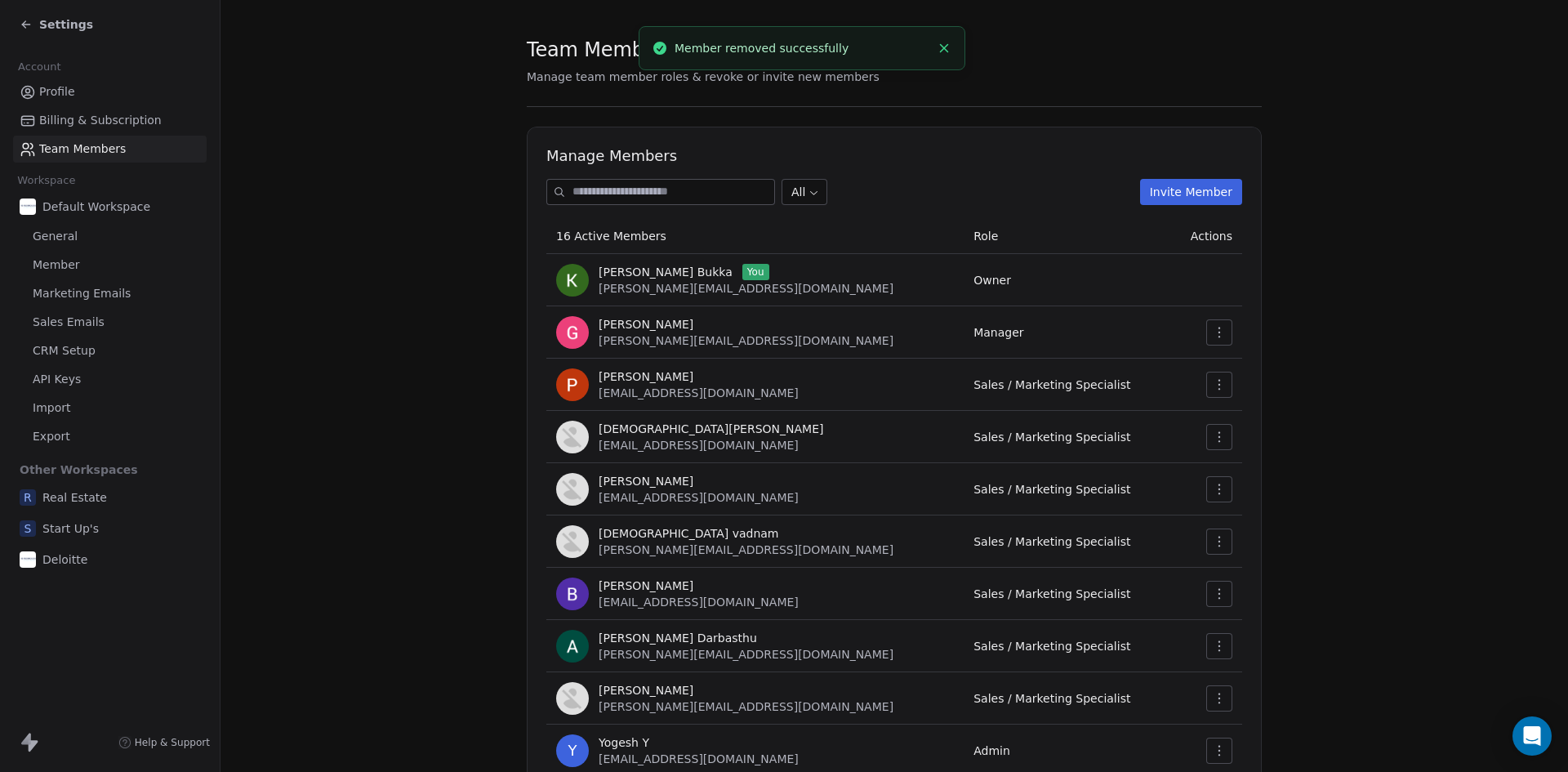
scroll to position [0, 0]
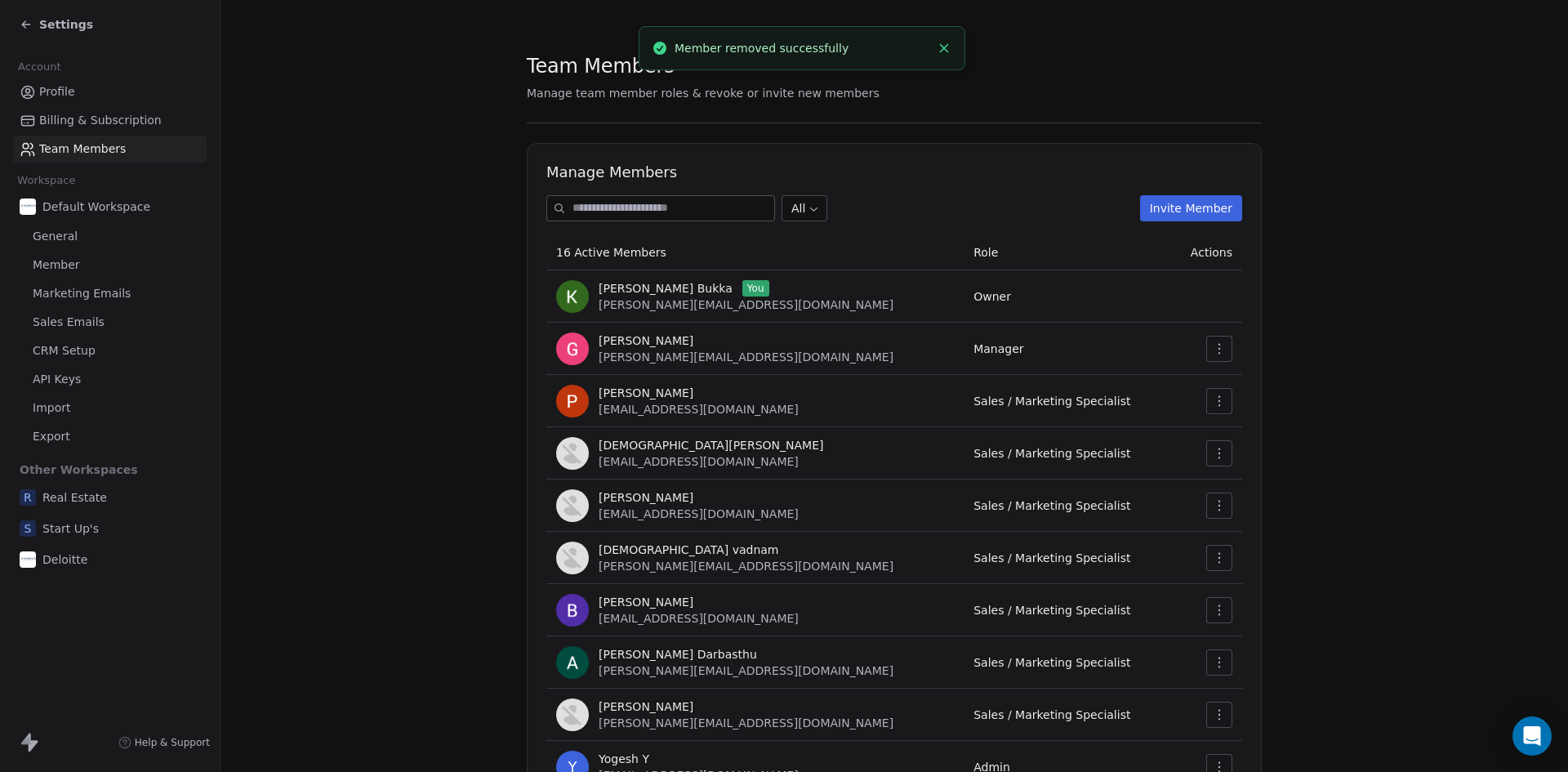
click at [1193, 202] on button "Invite Member" at bounding box center [1191, 208] width 102 height 26
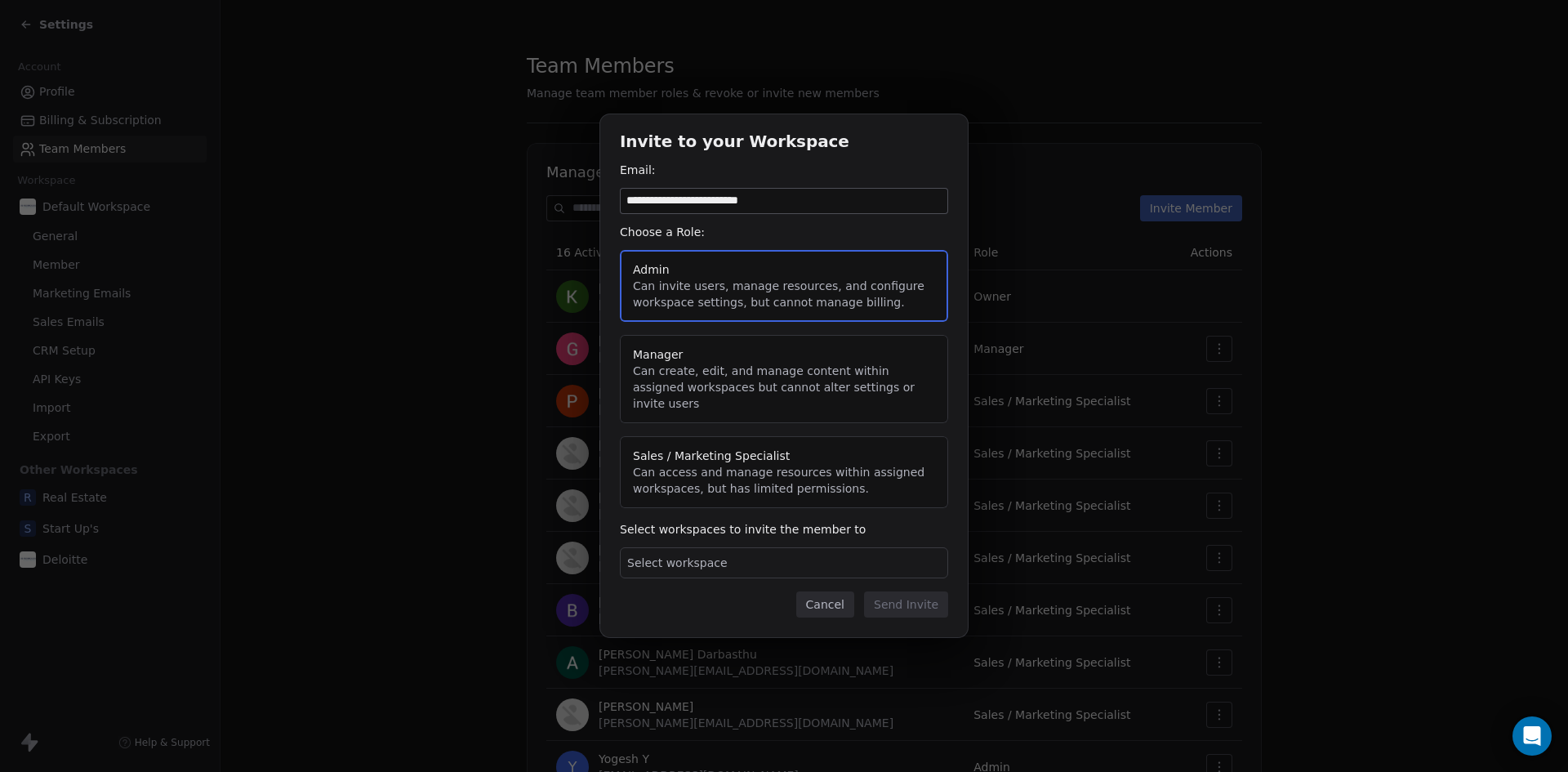
type input "**********"
click at [716, 367] on button "Manager Can create, edit, and manage content within assigned workspaces but can…" at bounding box center [784, 379] width 329 height 88
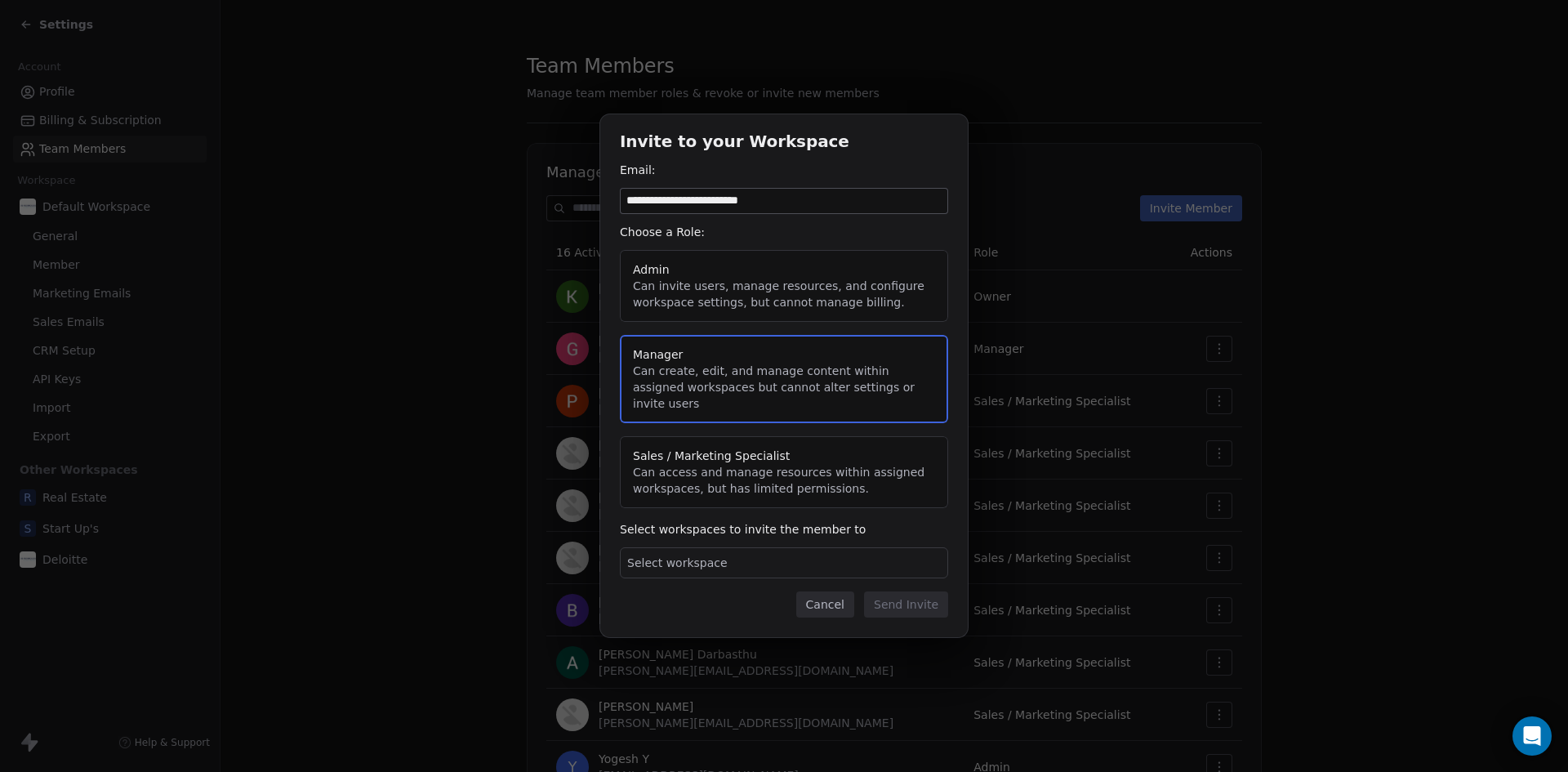
click at [678, 448] on button "Sales / Marketing Specialist Can access and manage resources within assigned wo…" at bounding box center [784, 471] width 329 height 72
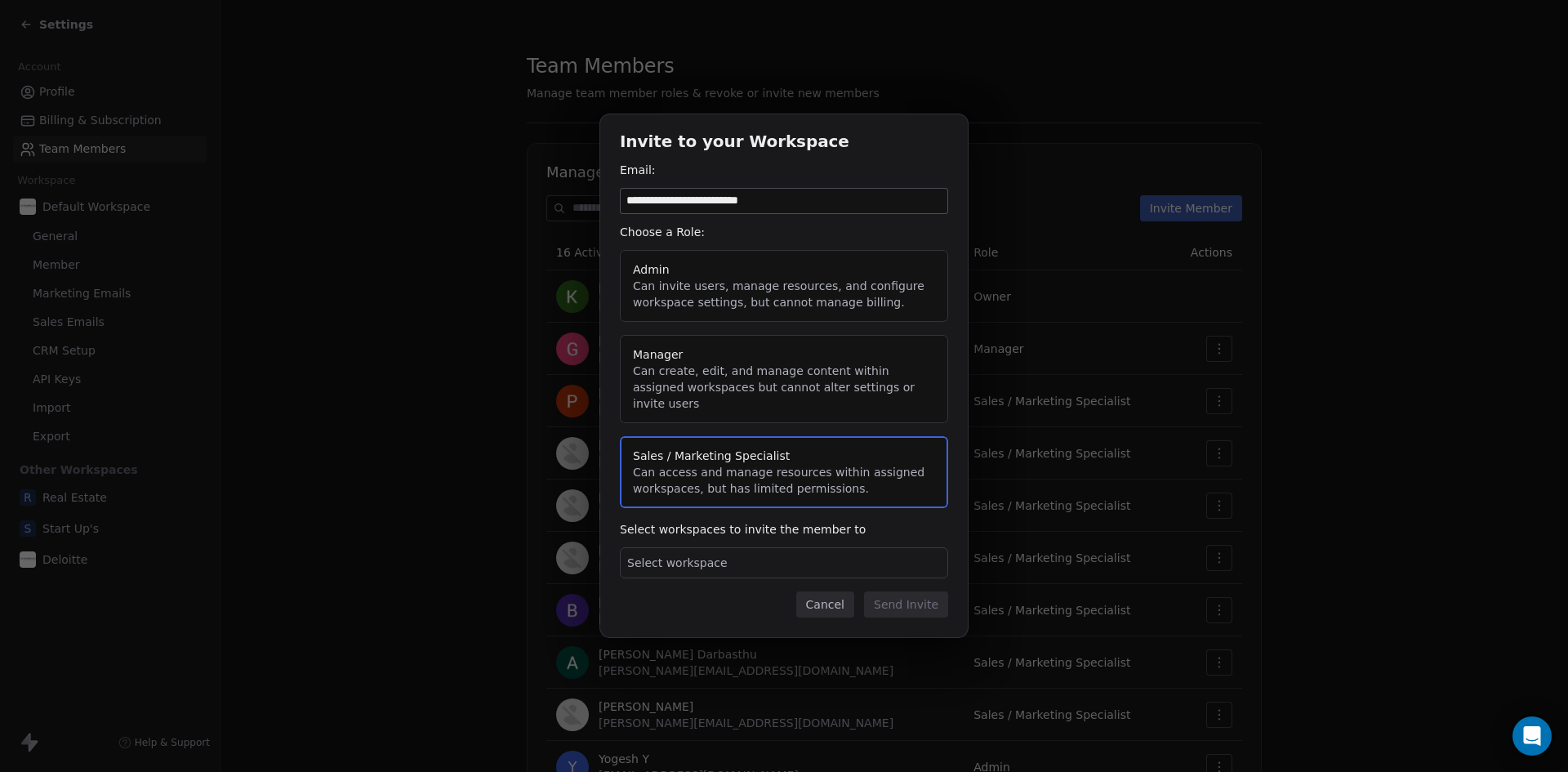
click at [713, 558] on span "Select workspace" at bounding box center [677, 562] width 101 height 16
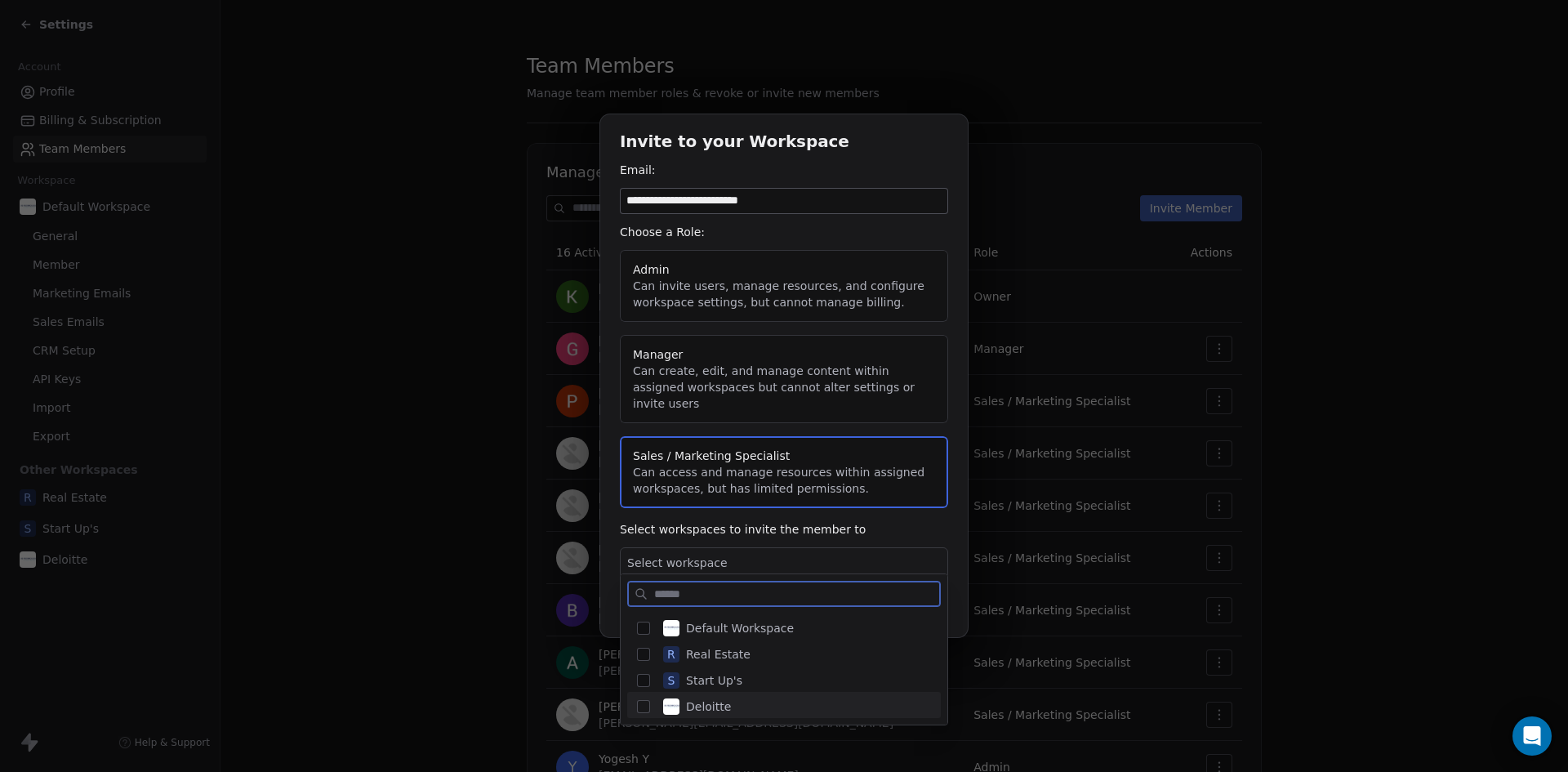
click at [701, 706] on span "Deloitte" at bounding box center [708, 706] width 45 height 16
click at [890, 524] on div "**********" at bounding box center [784, 385] width 1568 height 595
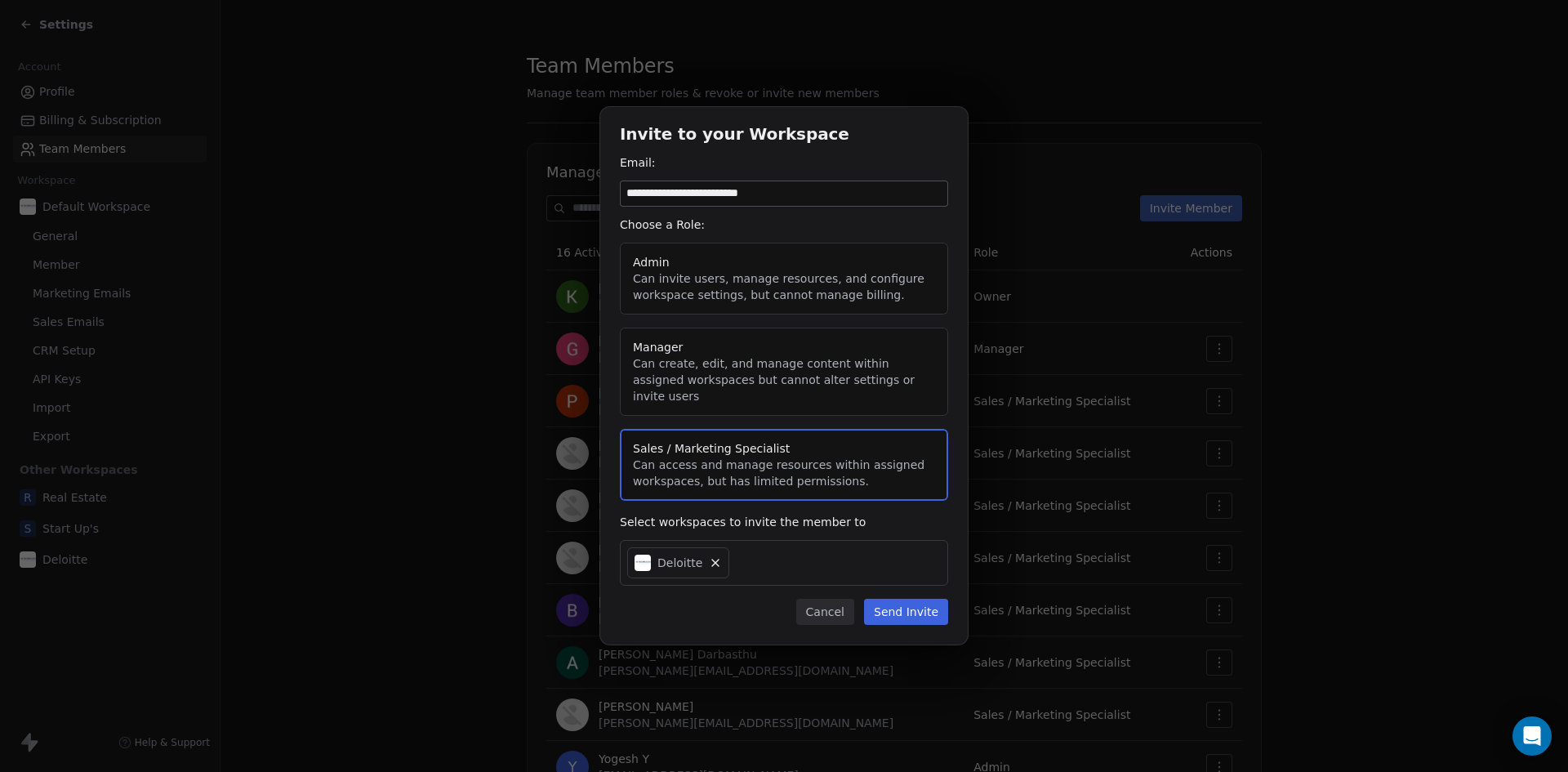
click at [908, 602] on button "Send Invite" at bounding box center [906, 611] width 84 height 26
